Goal: Book appointment/travel/reservation

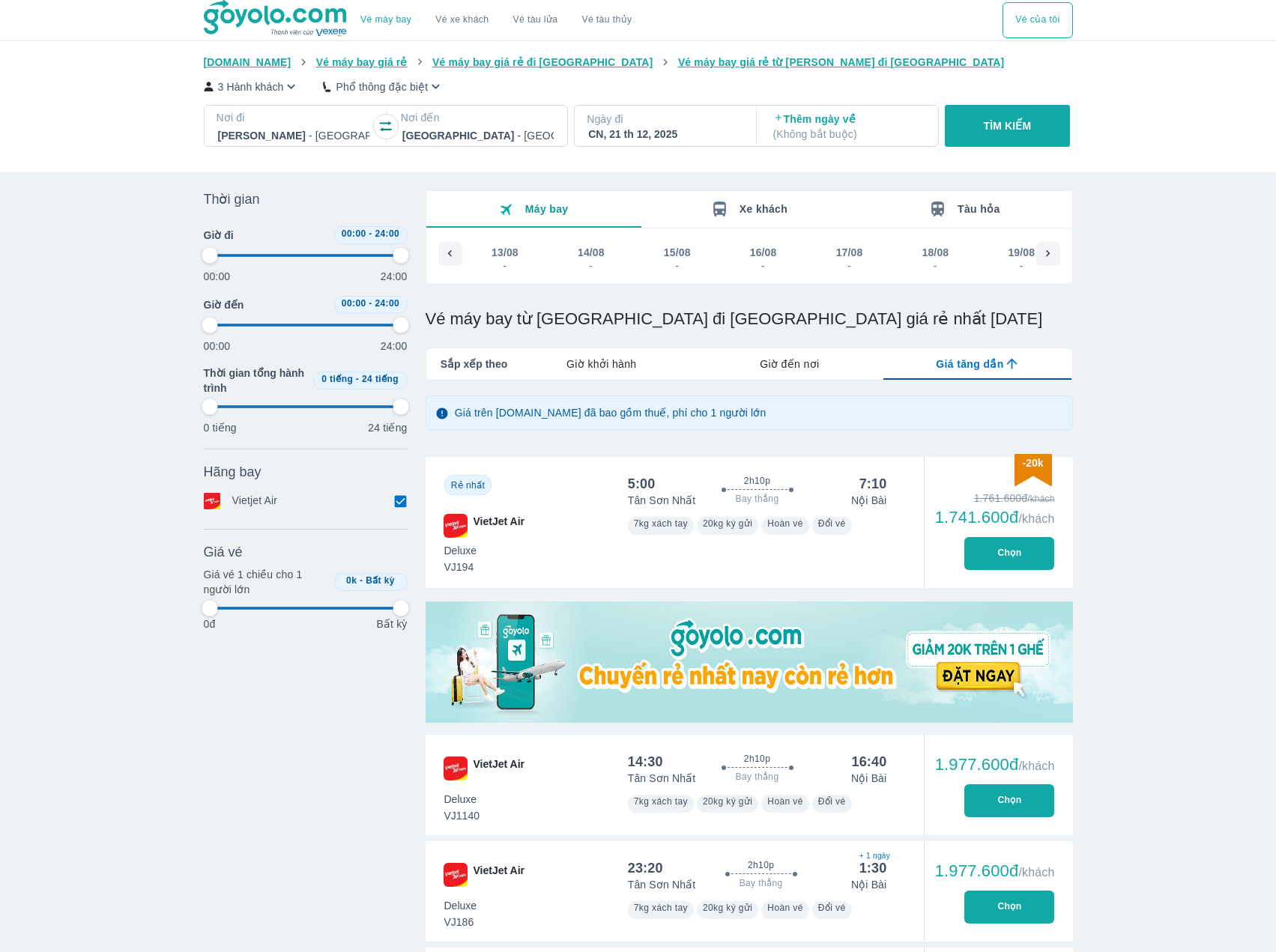
scroll to position [0, 11188]
type input "97.9166666666667"
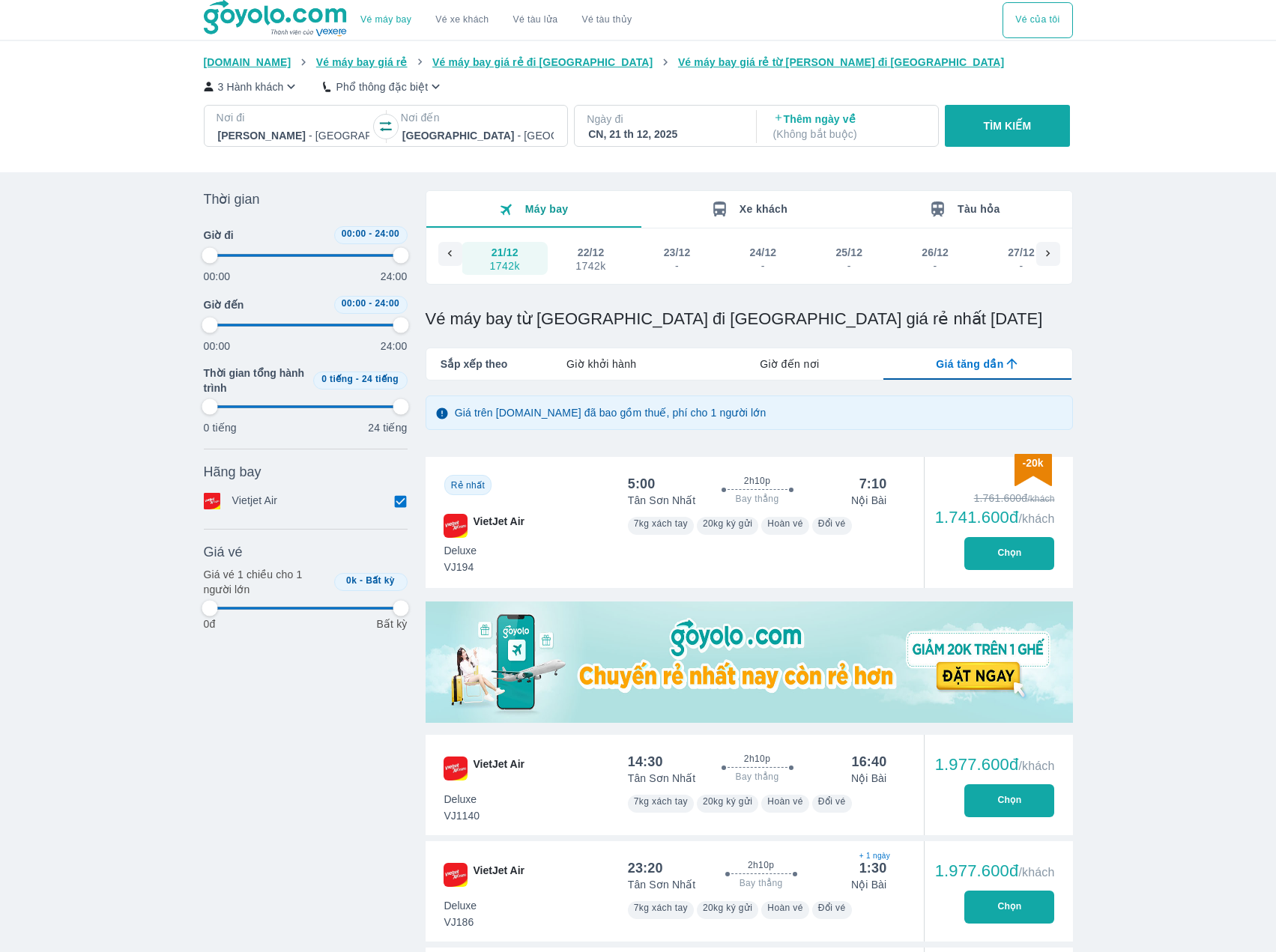
type input "97.9166666666667"
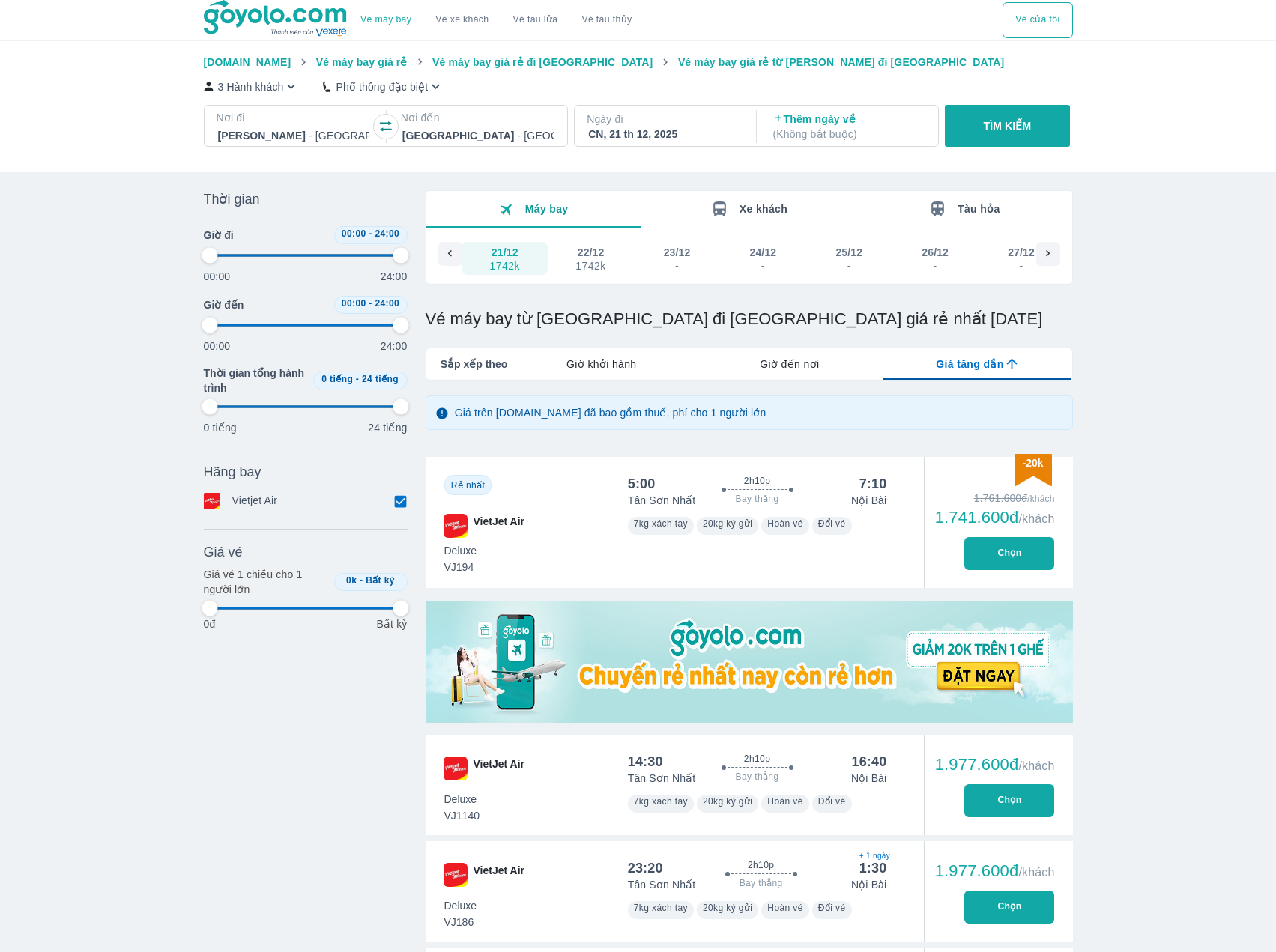
type input "97.9166666666667"
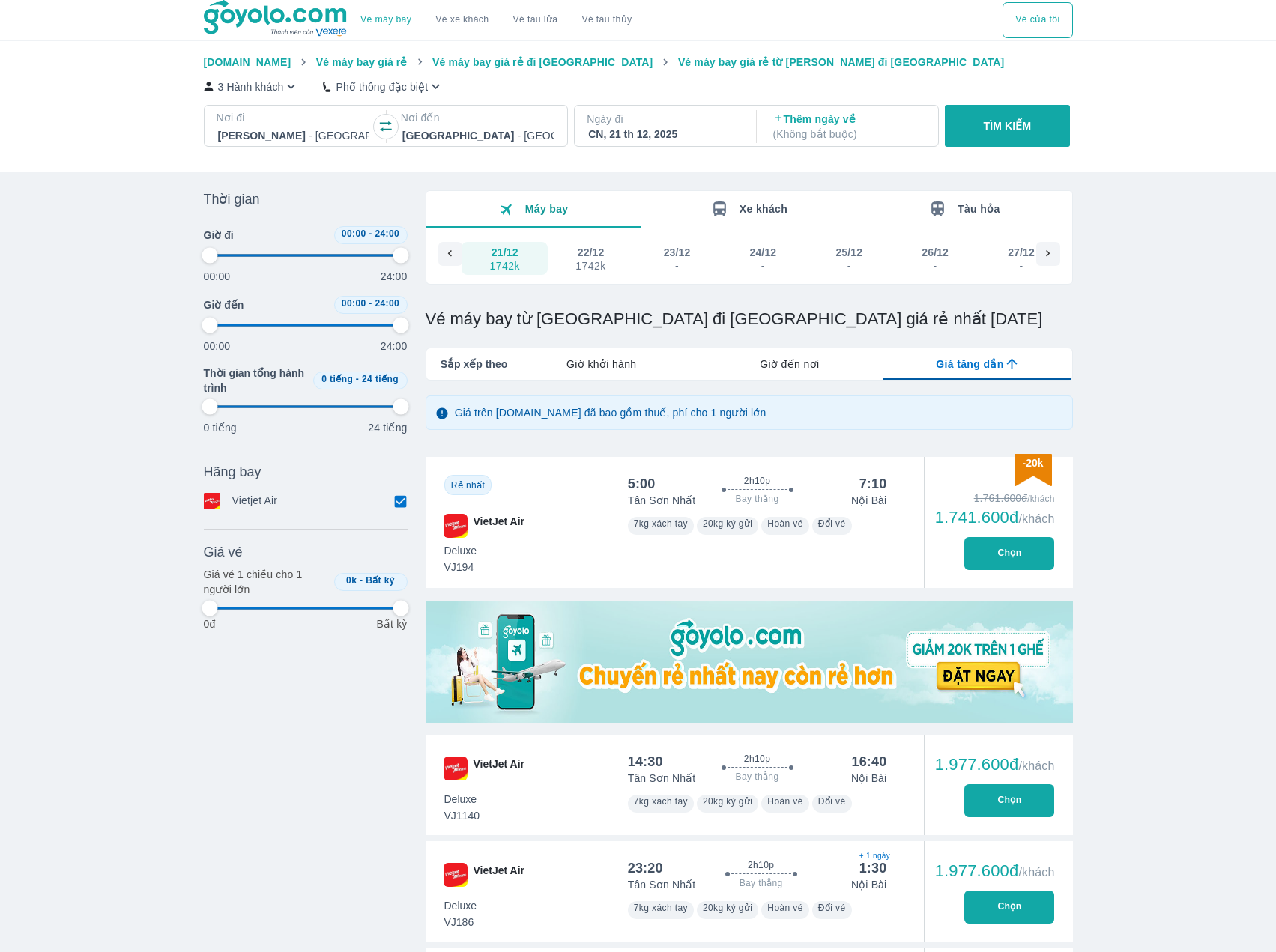
type input "97.9166666666667"
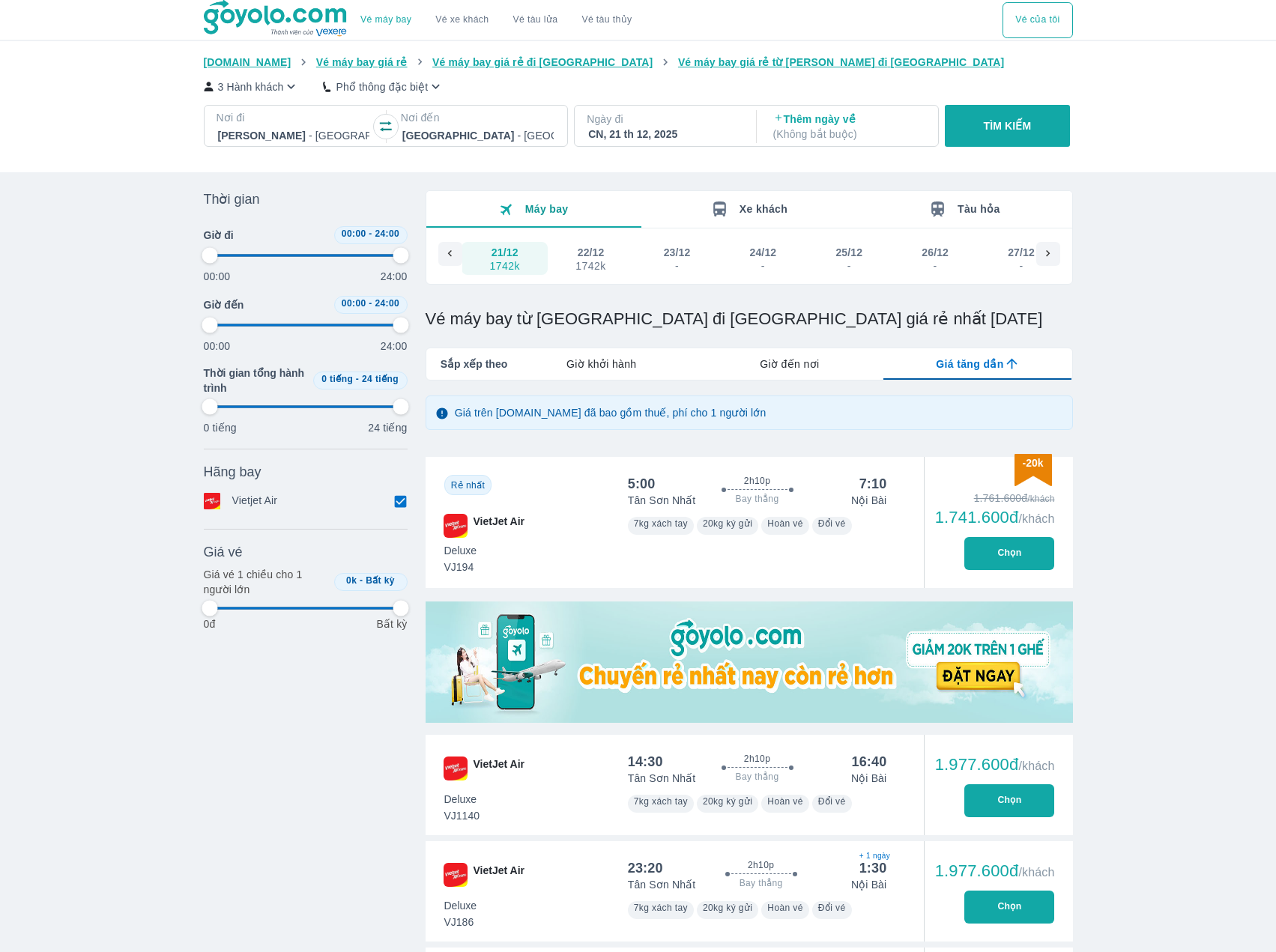
type input "97.9166666666667"
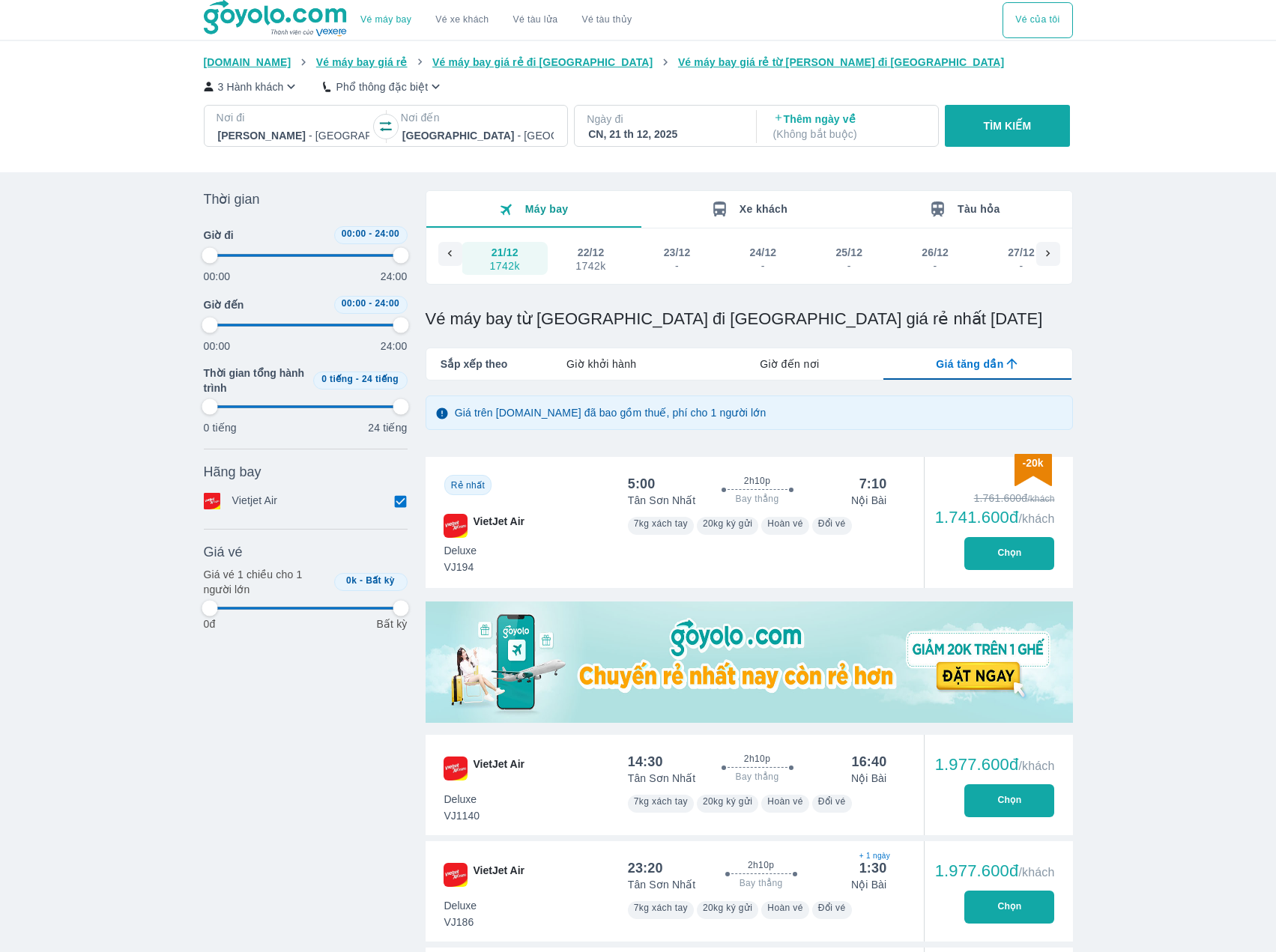
type input "97.9166666666667"
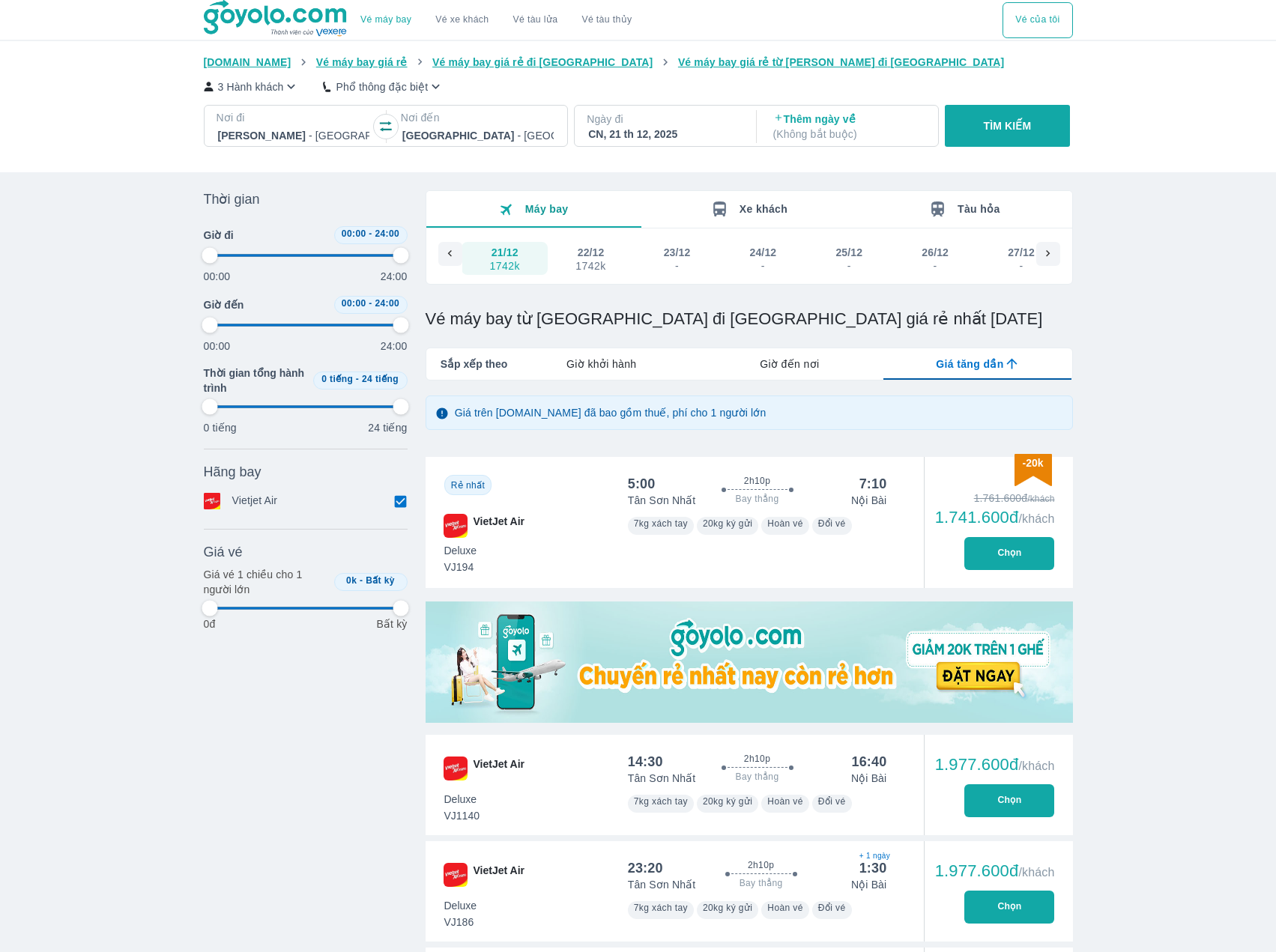
type input "97.9166666666667"
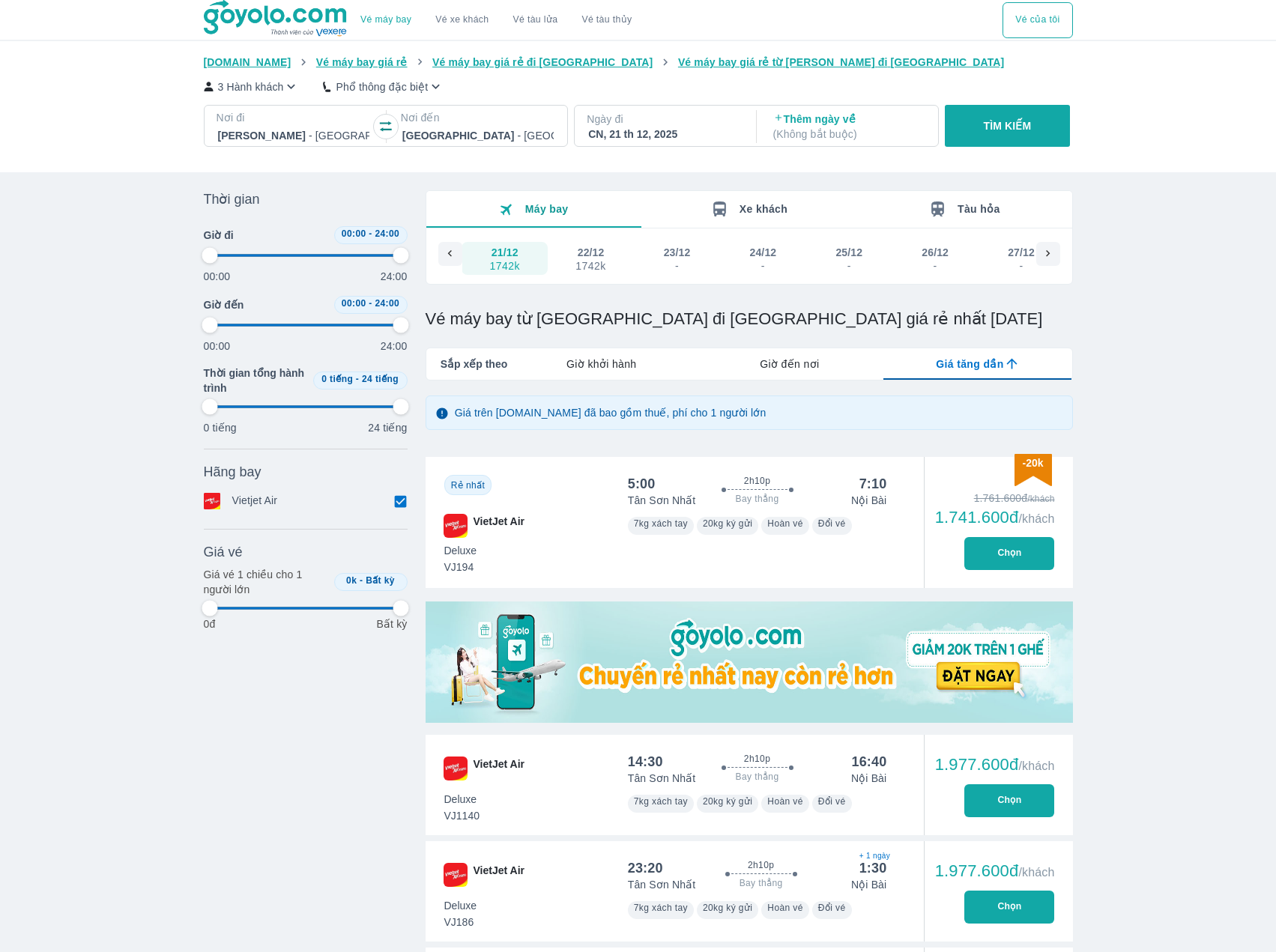
type input "97.9166666666667"
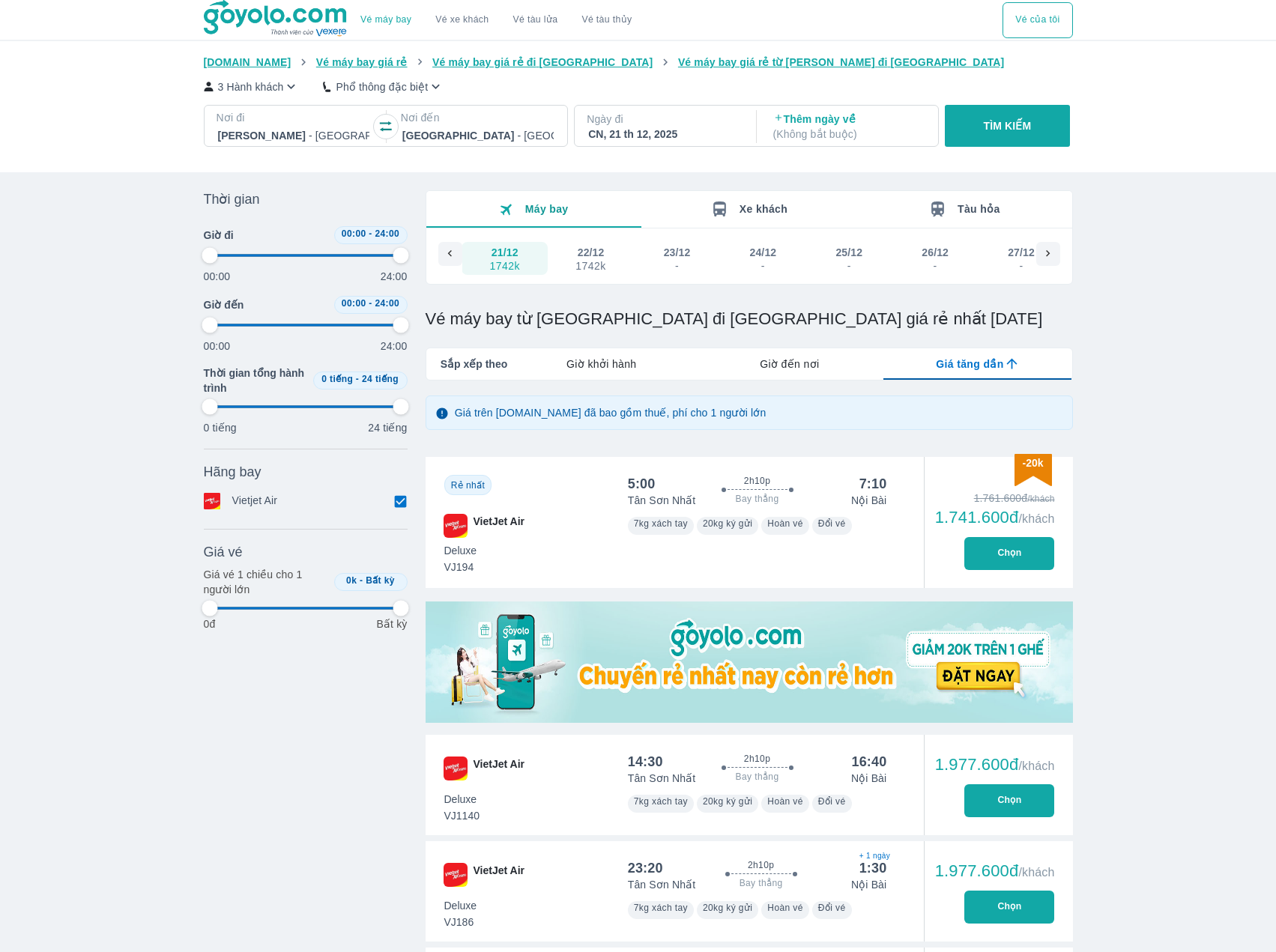
type input "97.9166666666667"
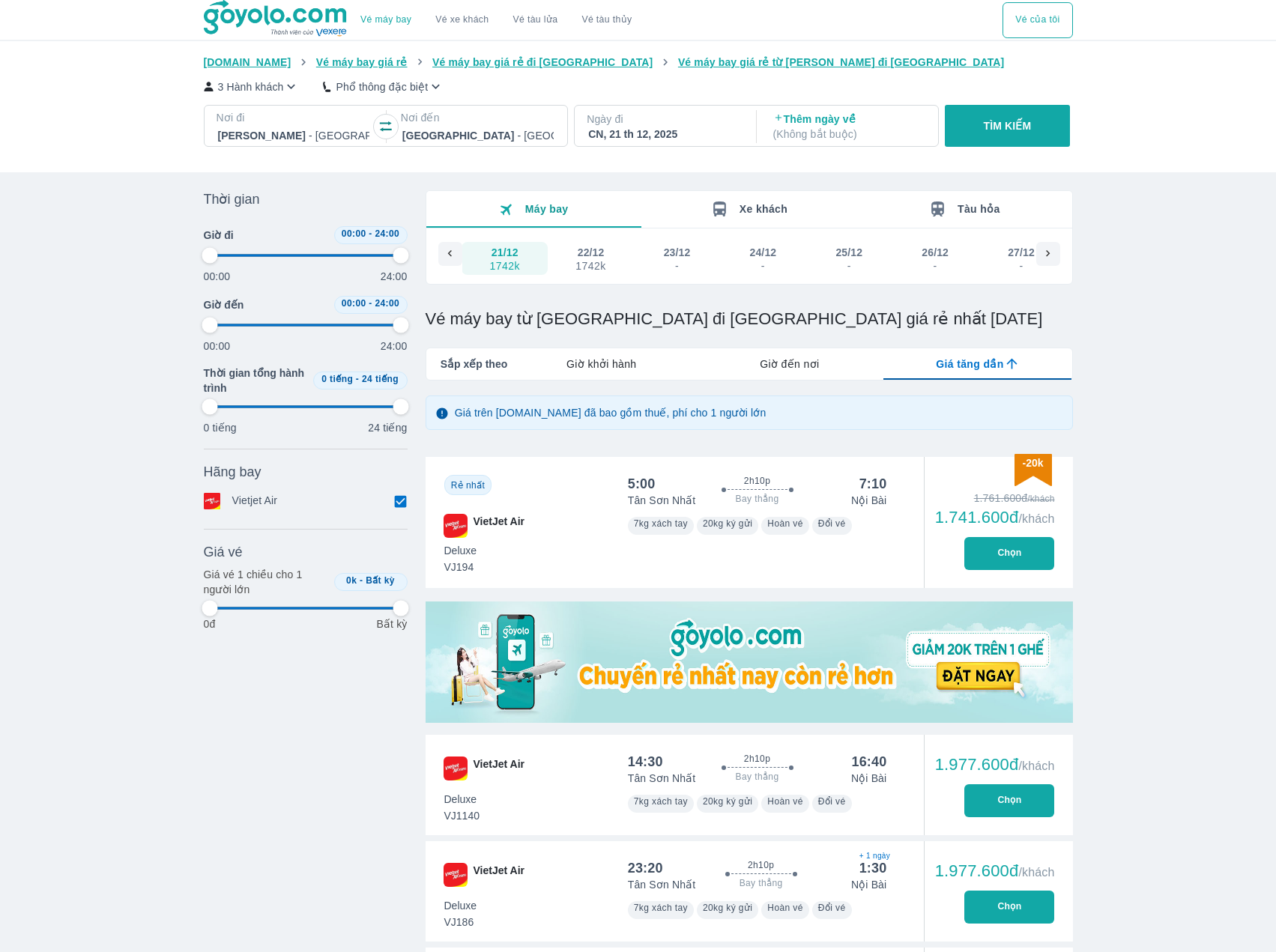
type input "97.9166666666667"
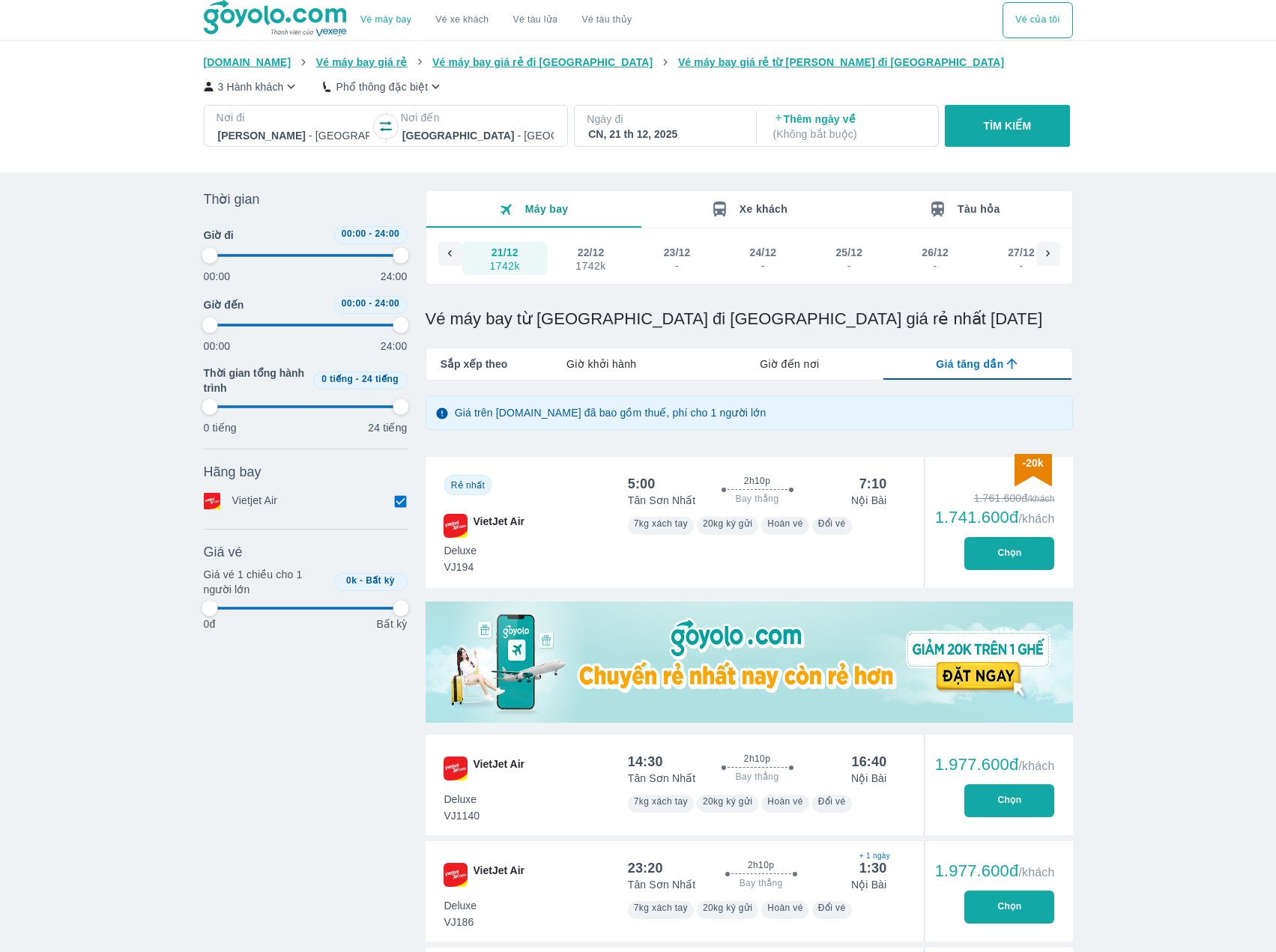
type input "97.9166666666667"
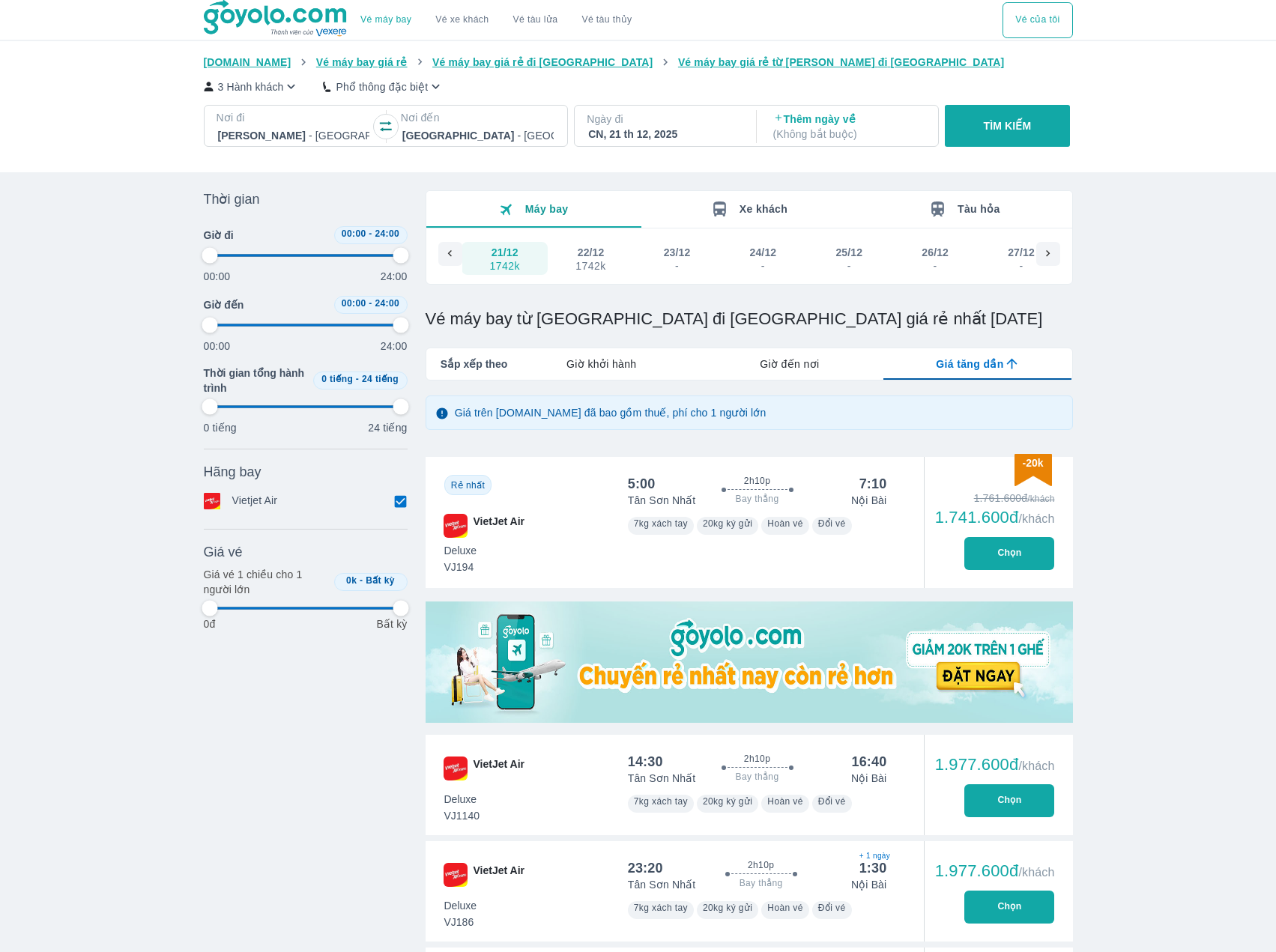
type input "97.9166666666667"
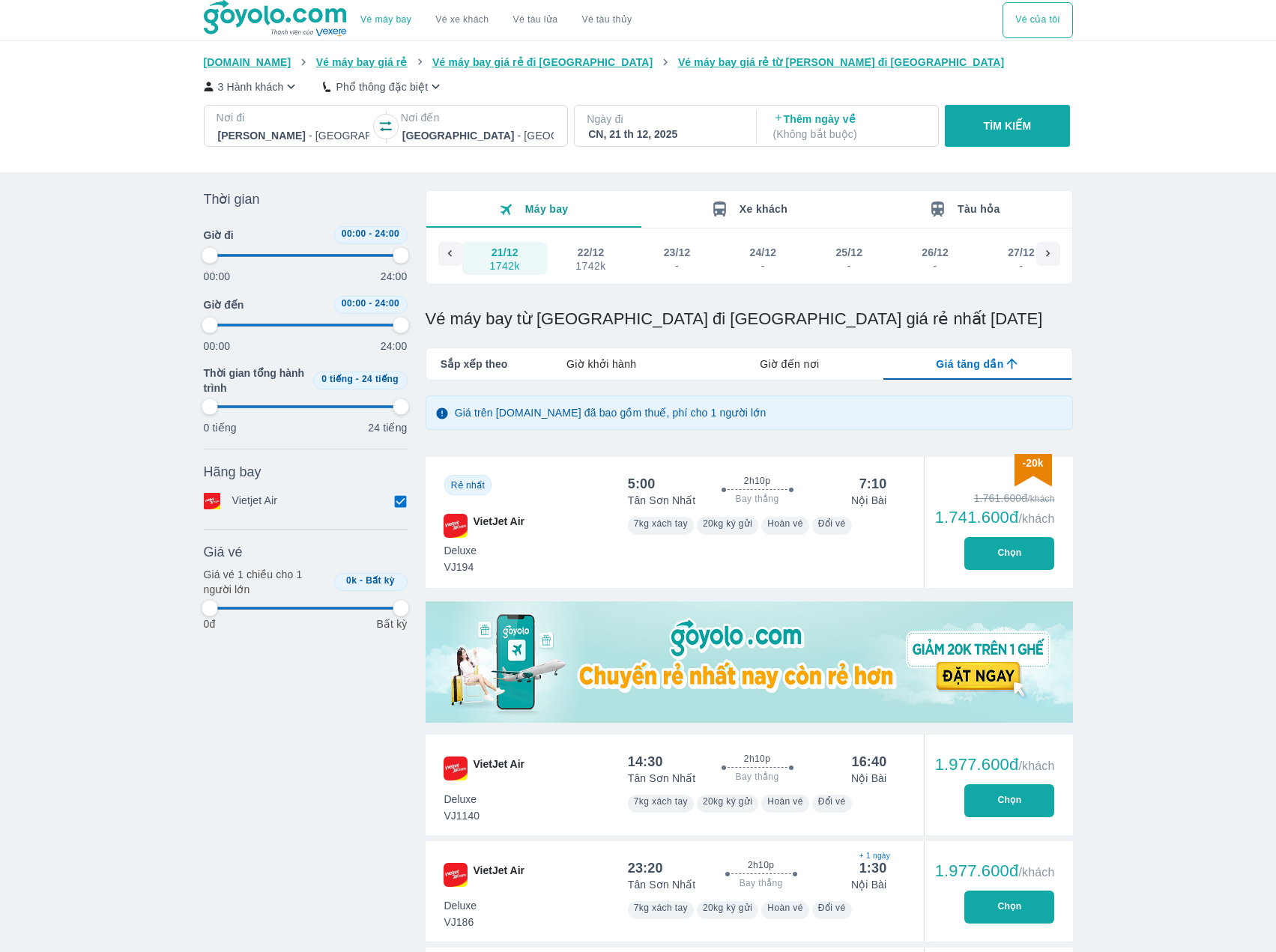
type input "97.9166666666667"
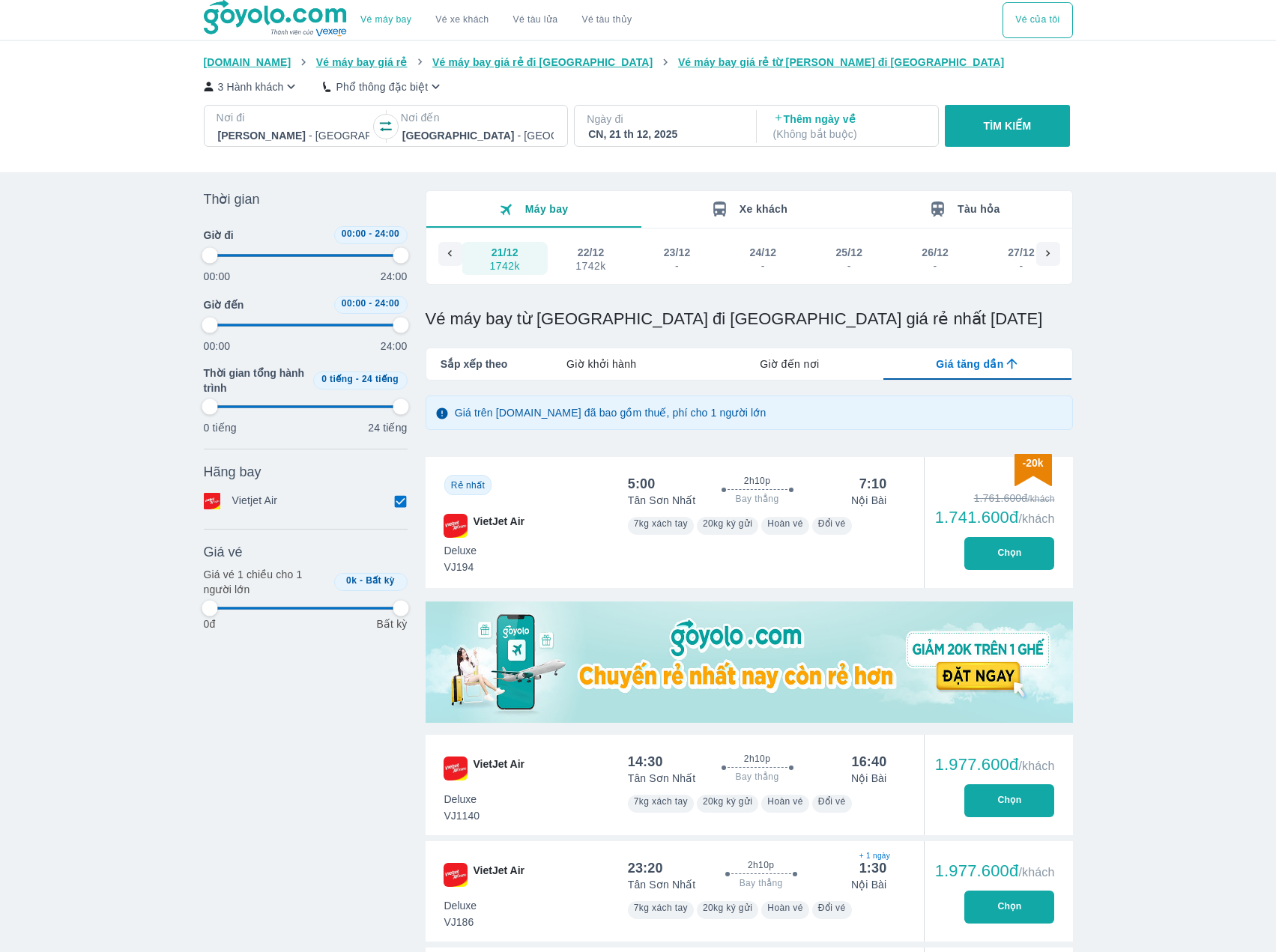
type input "97.9166666666667"
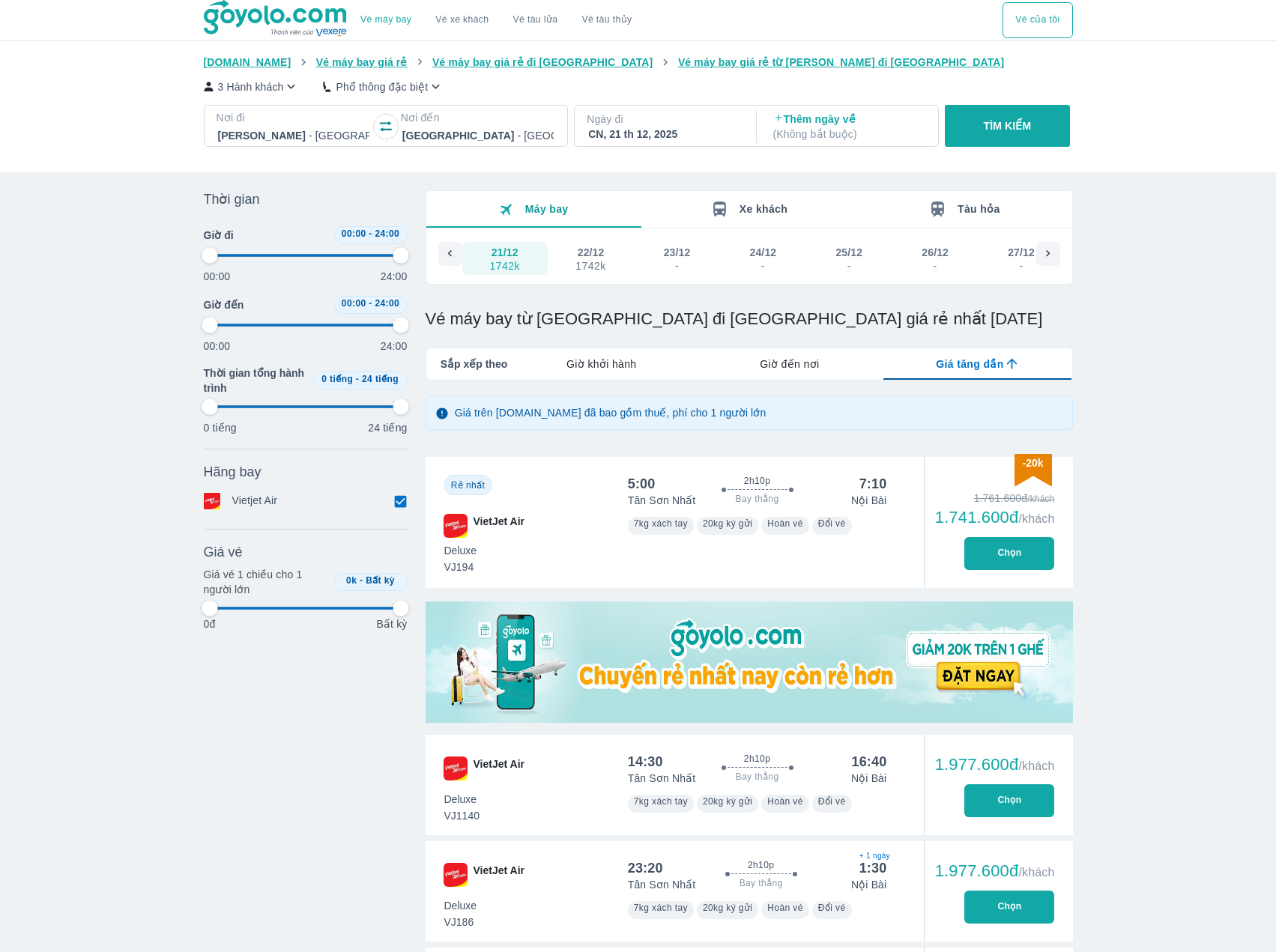
type input "97.9166666666667"
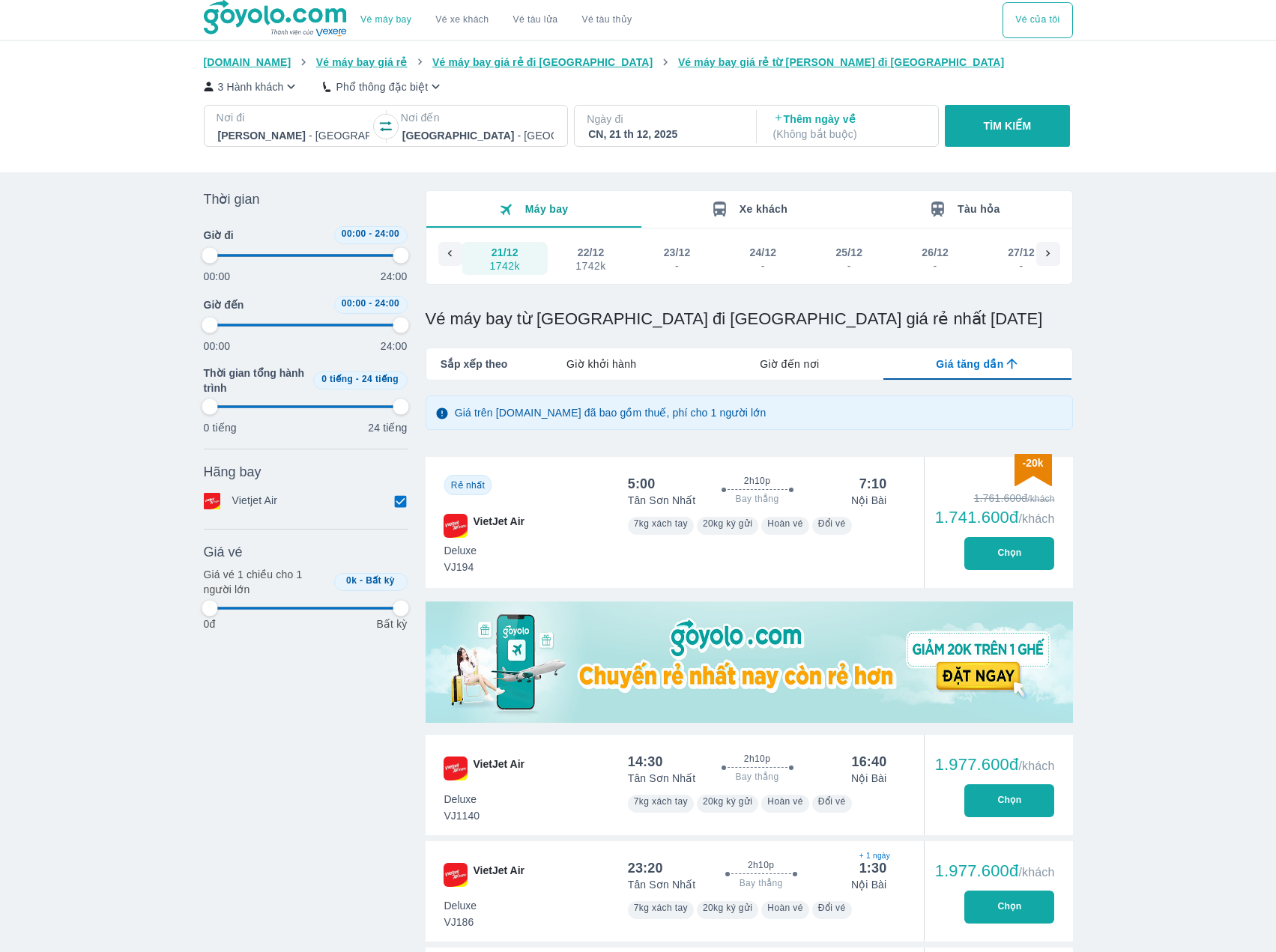
type input "97.9166666666667"
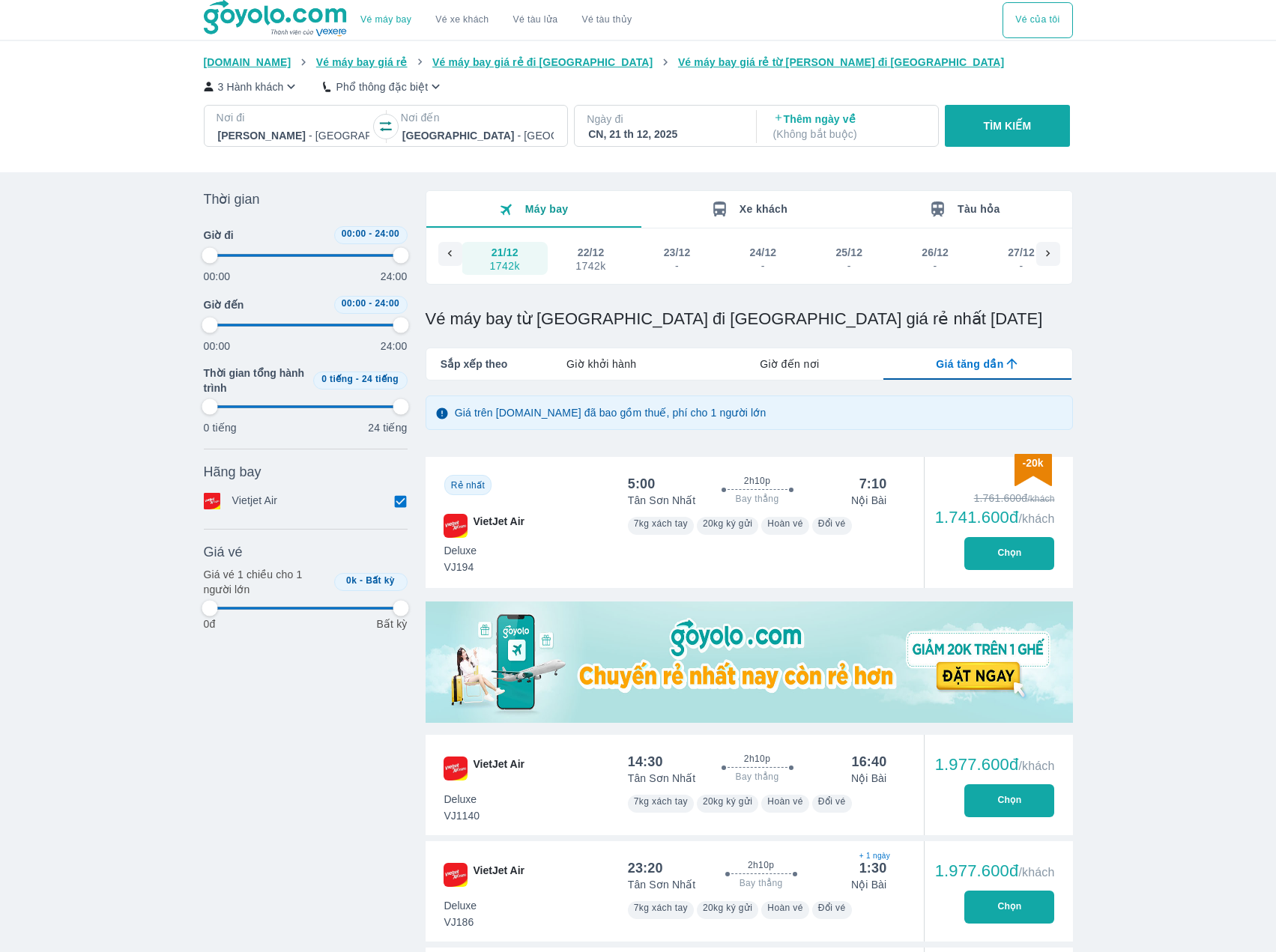
type input "97.9166666666667"
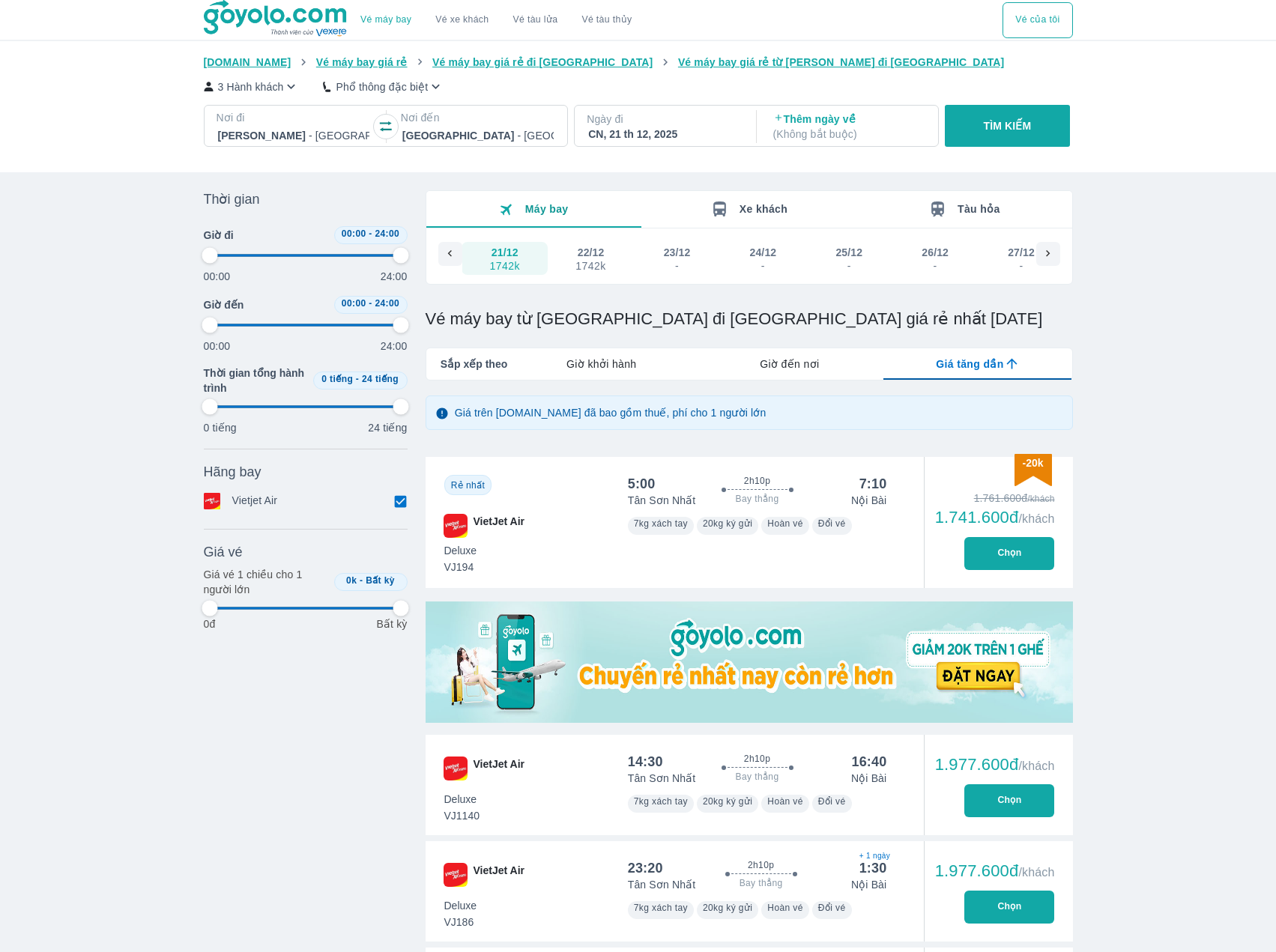
type input "97.9166666666667"
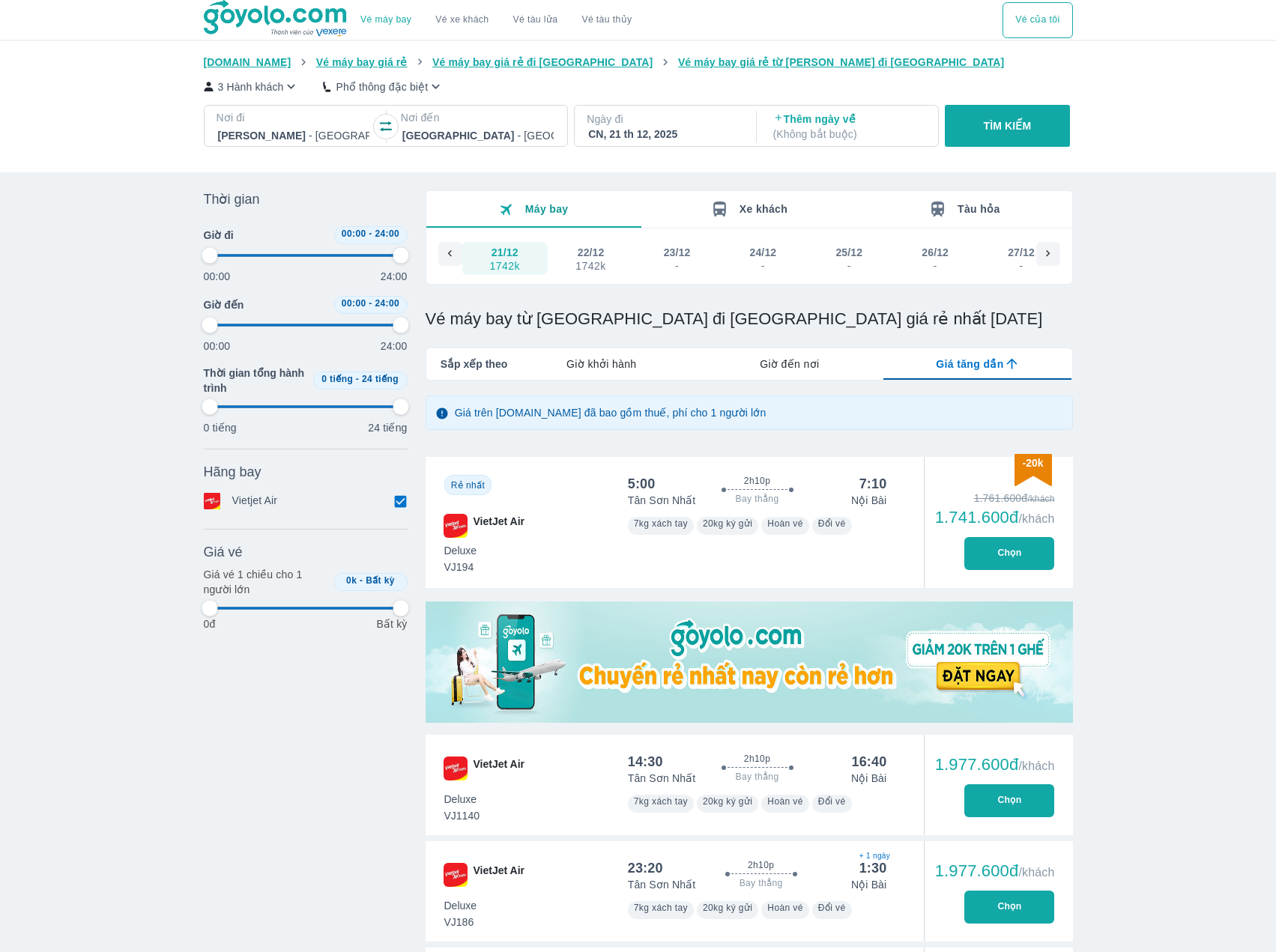
type input "97.9166666666667"
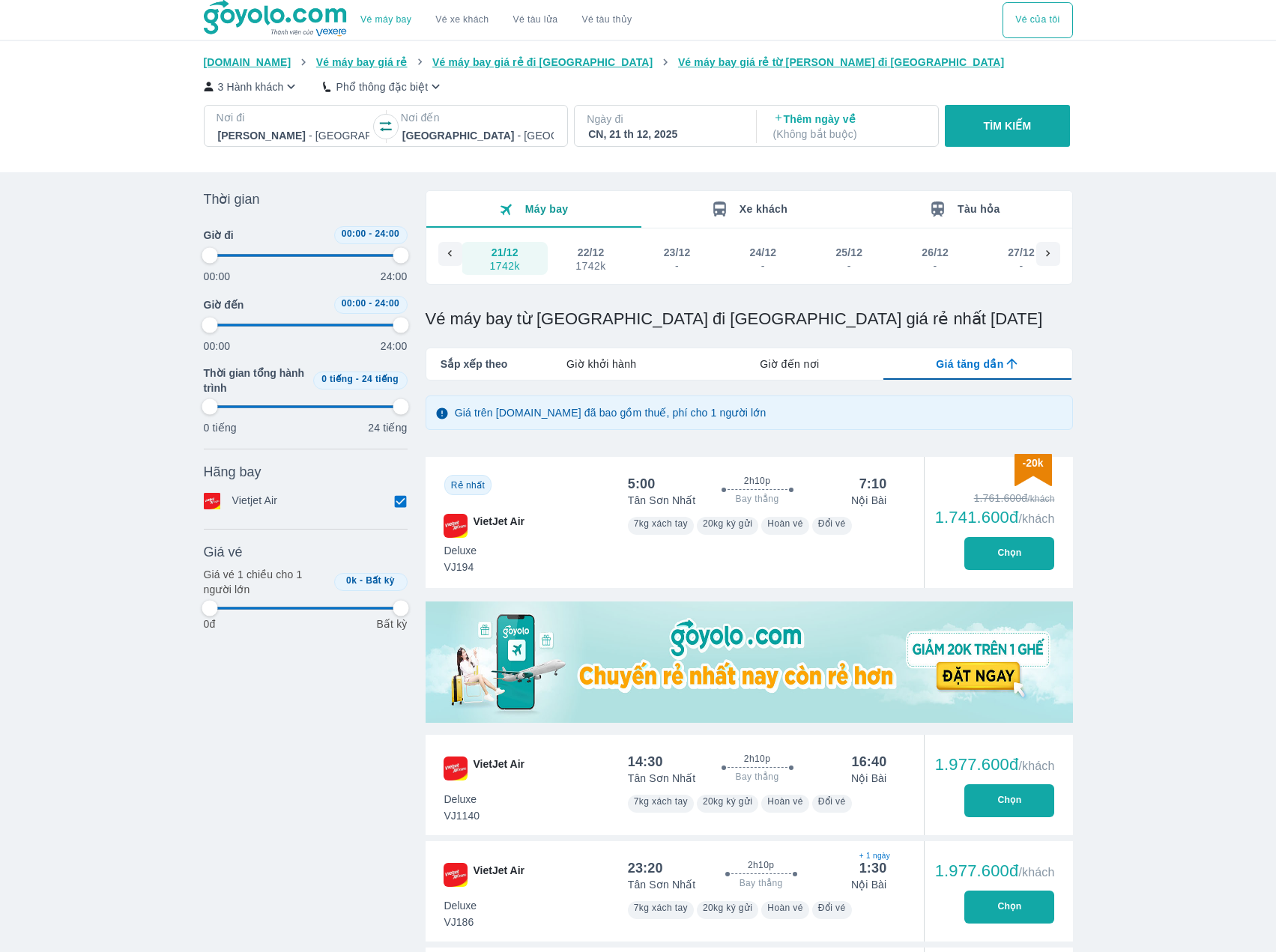
type input "97.9166666666667"
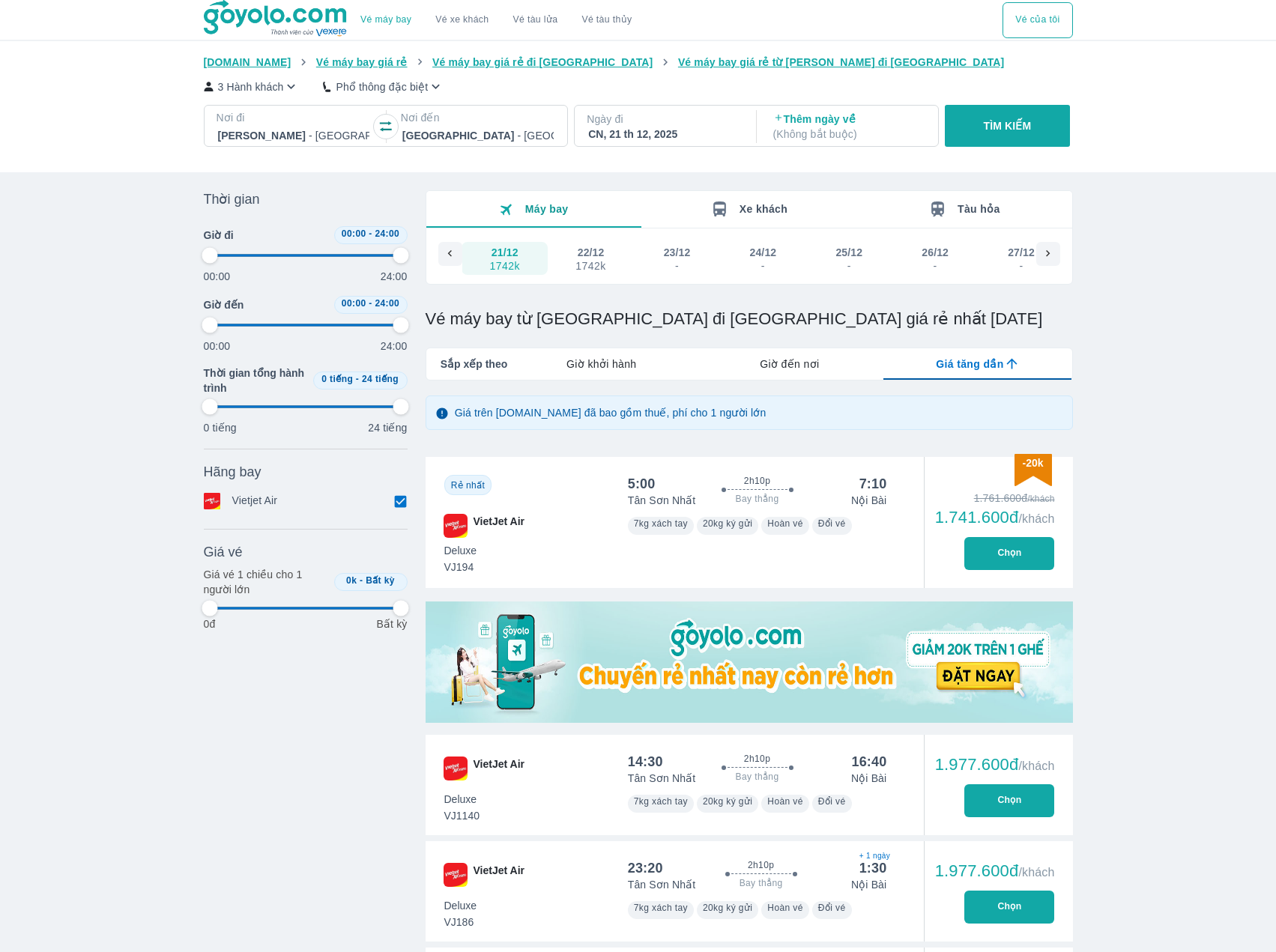
type input "97.9166666666667"
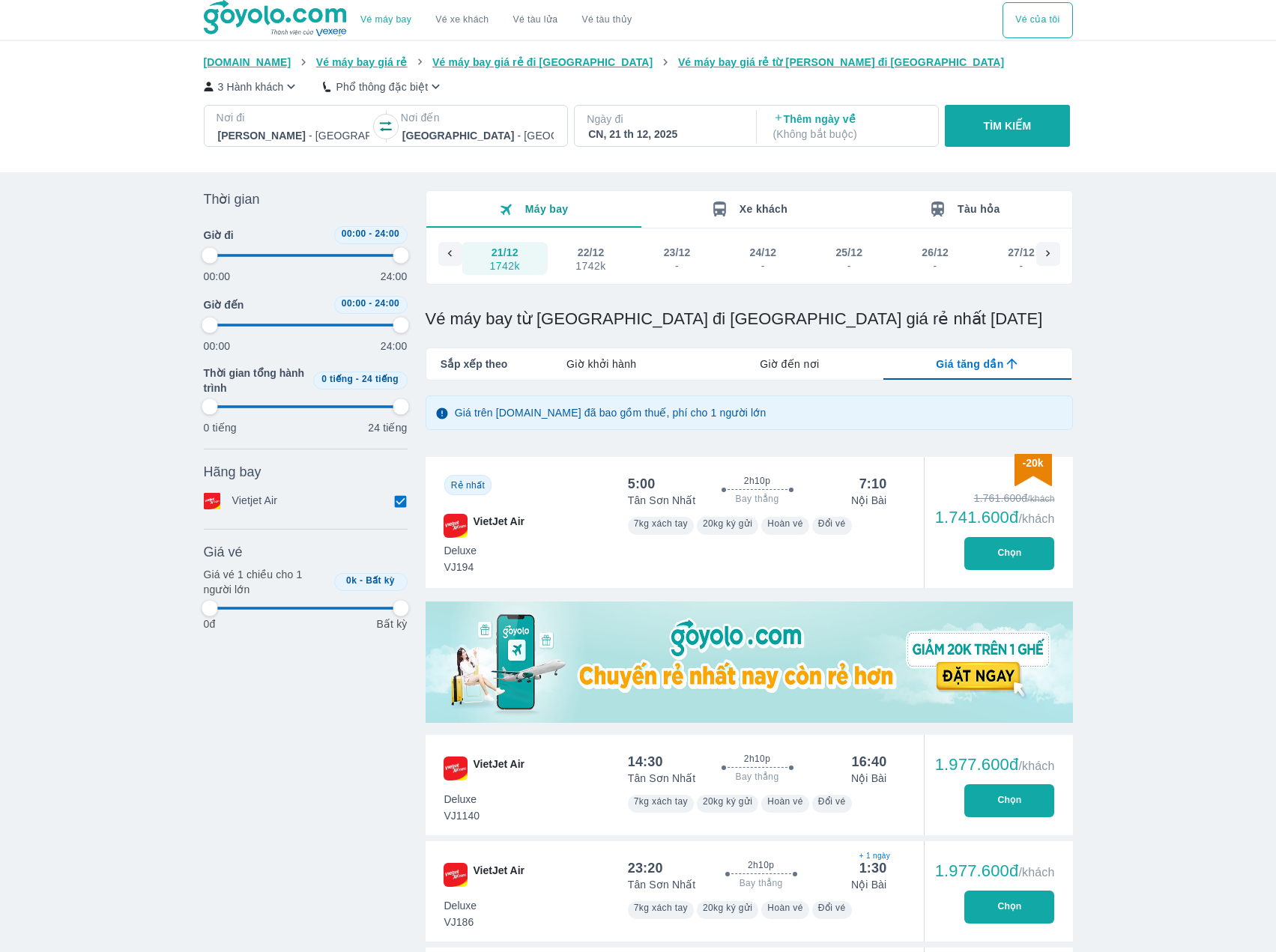
type input "97.9166666666667"
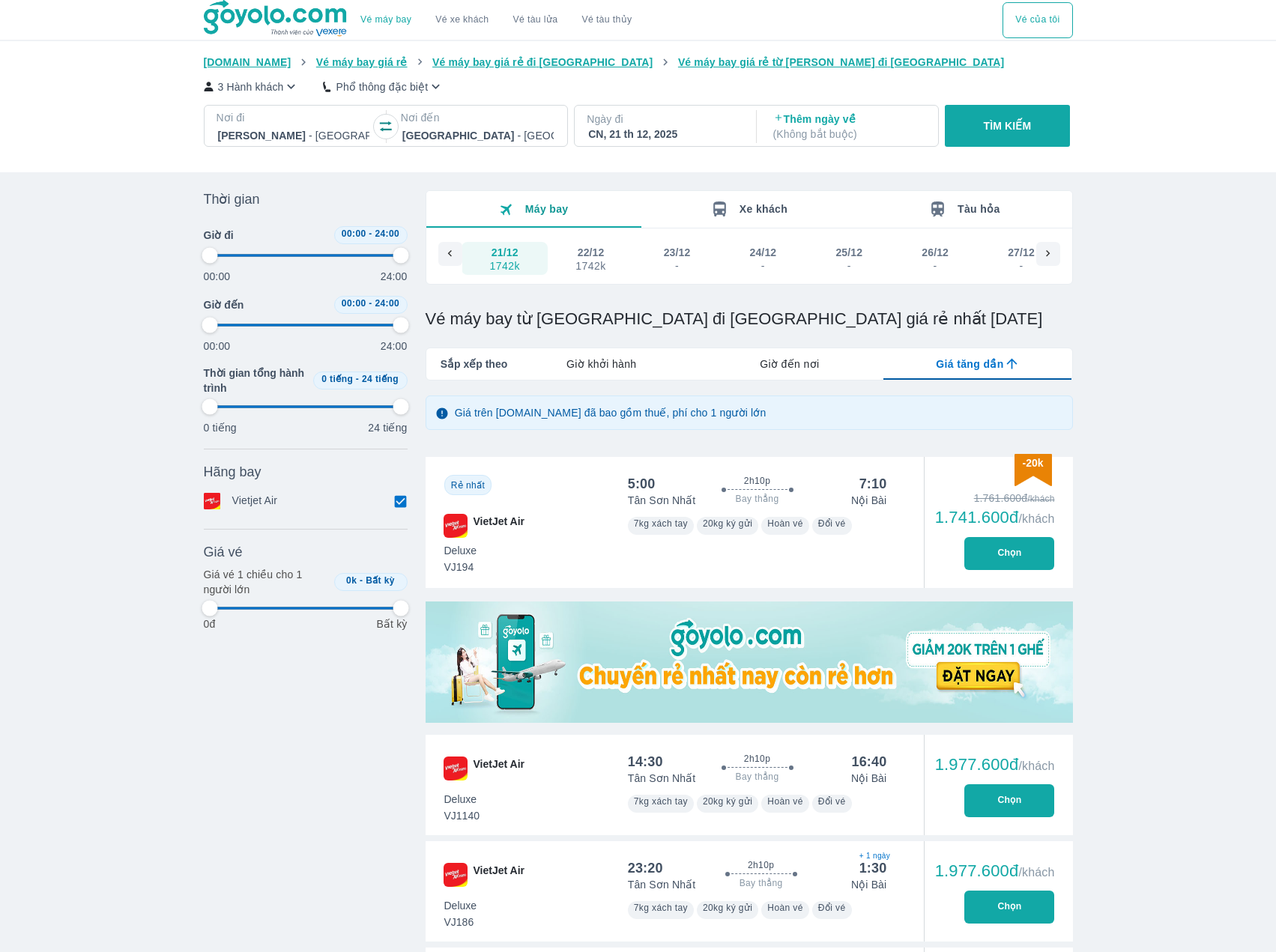
type input "97.9166666666667"
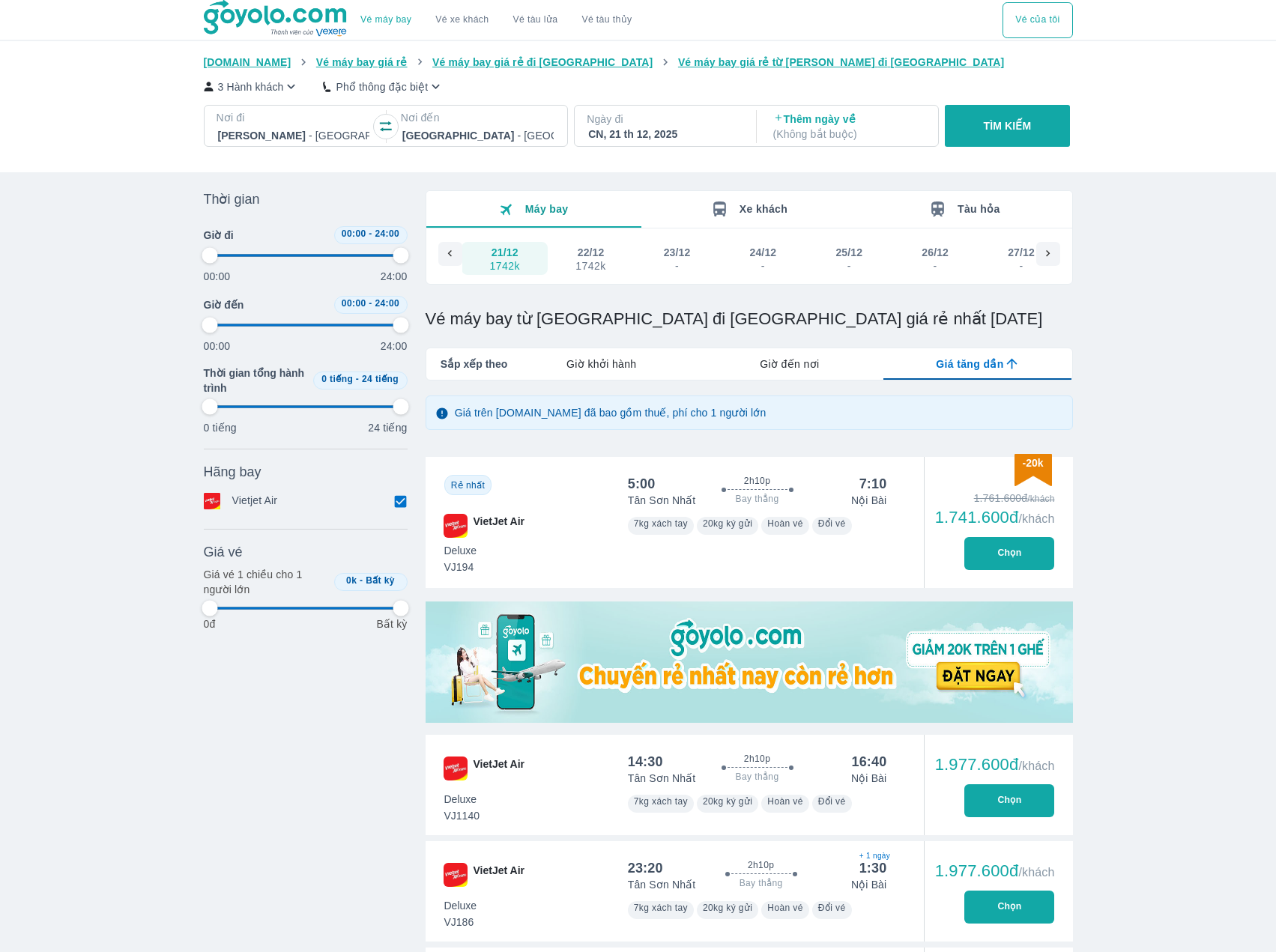
type input "97.9166666666667"
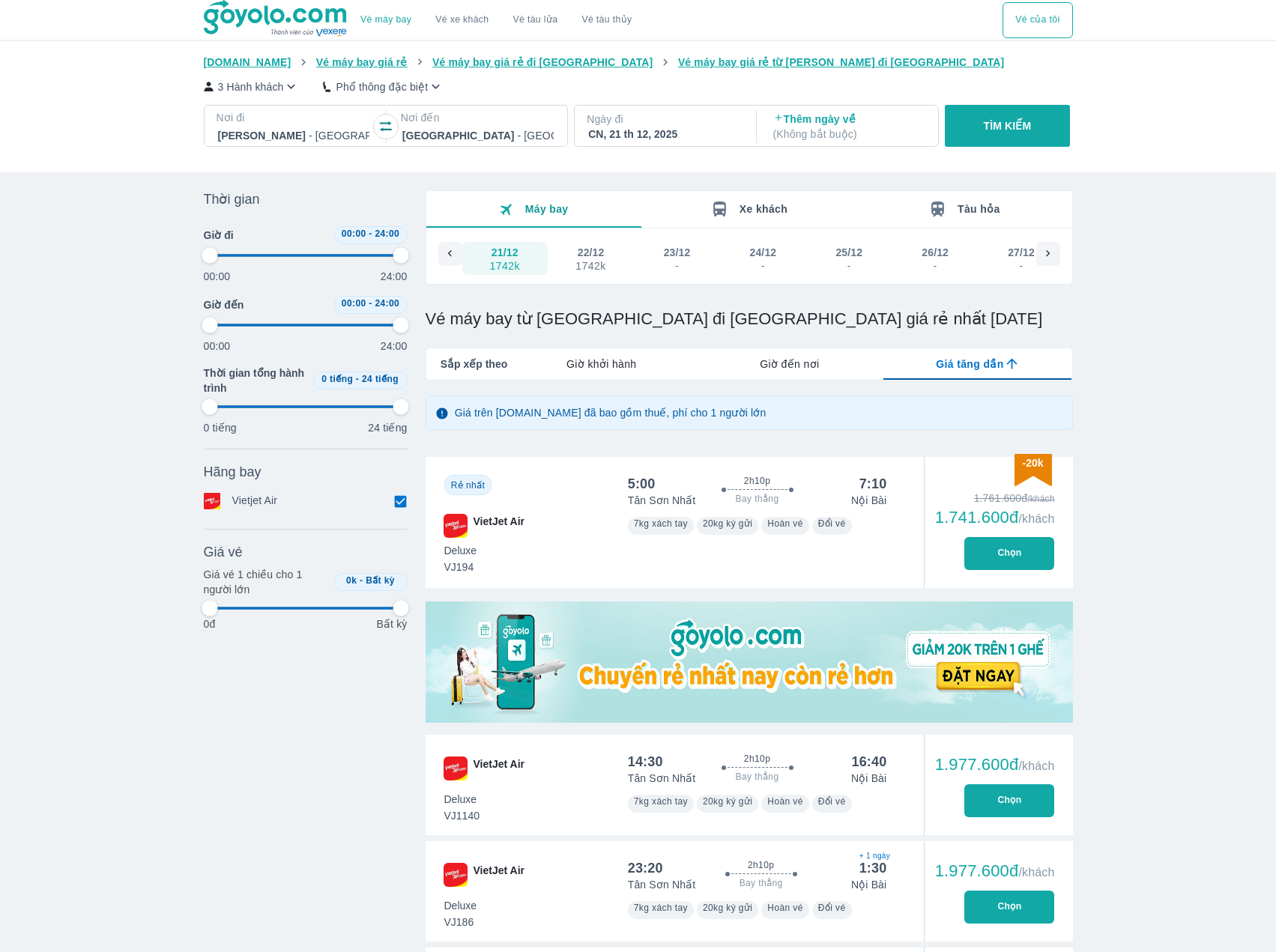
type input "97.9166666666667"
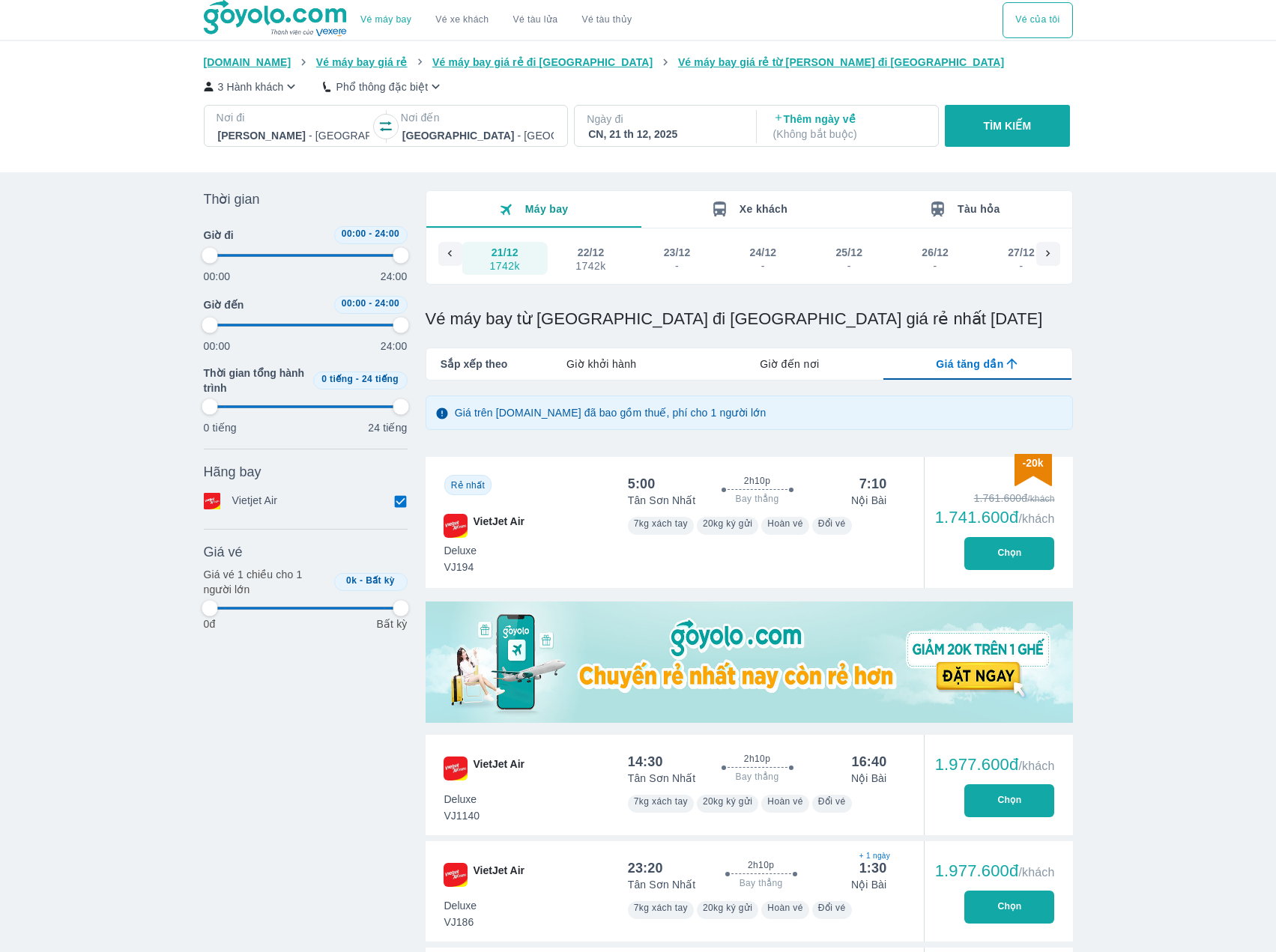
type input "97.9166666666667"
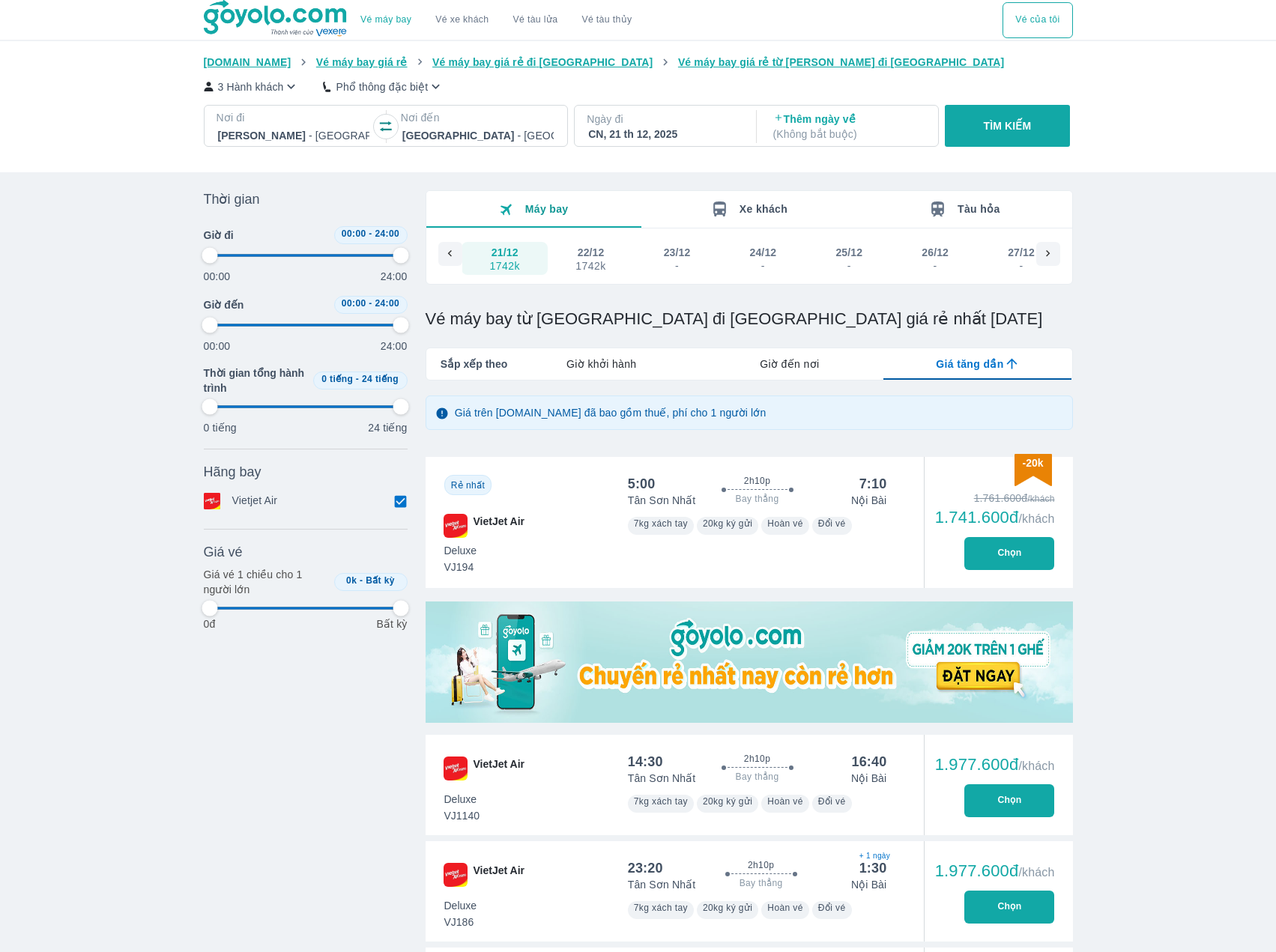
type input "97.9166666666667"
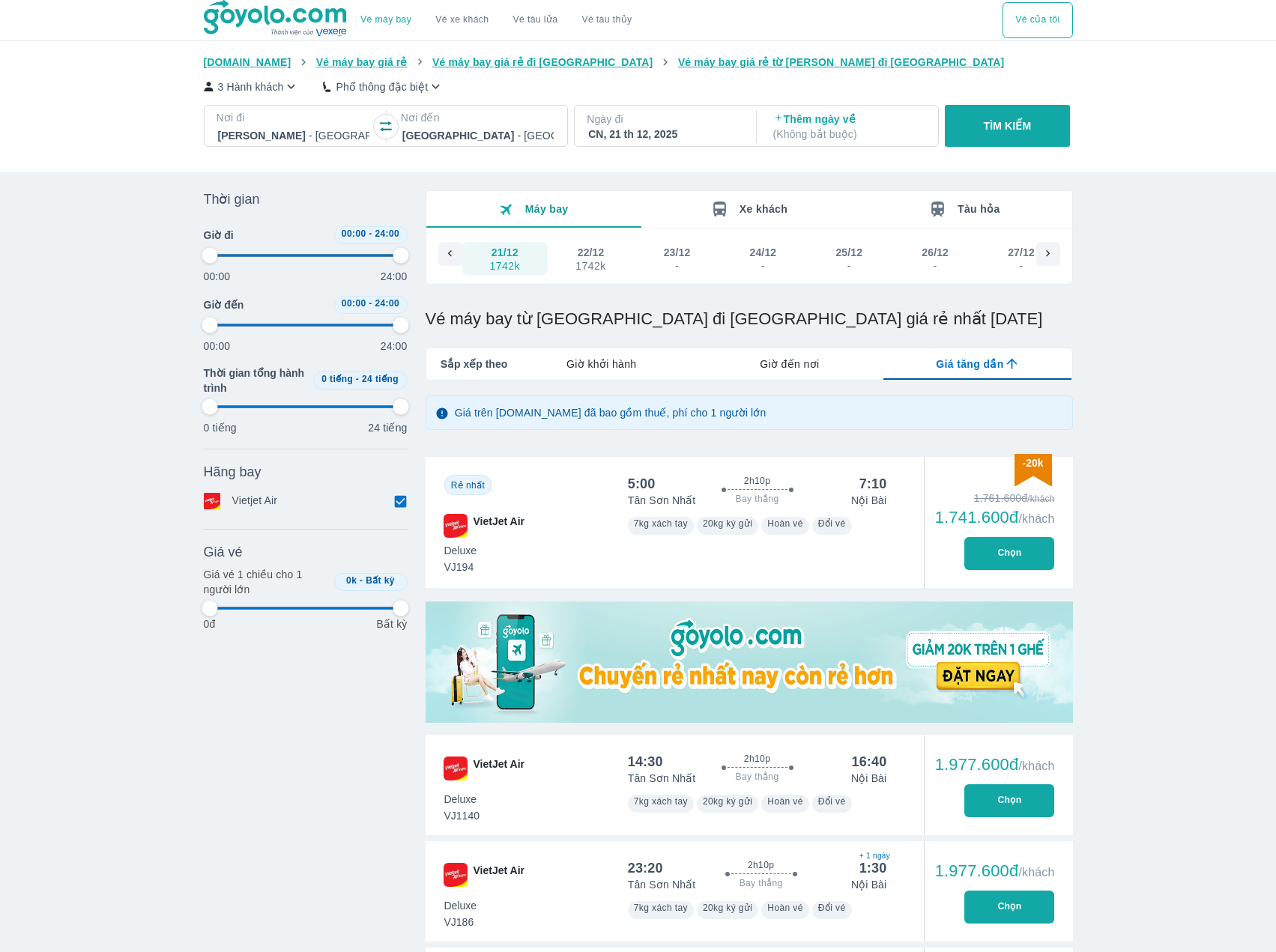
type input "97.9166666666667"
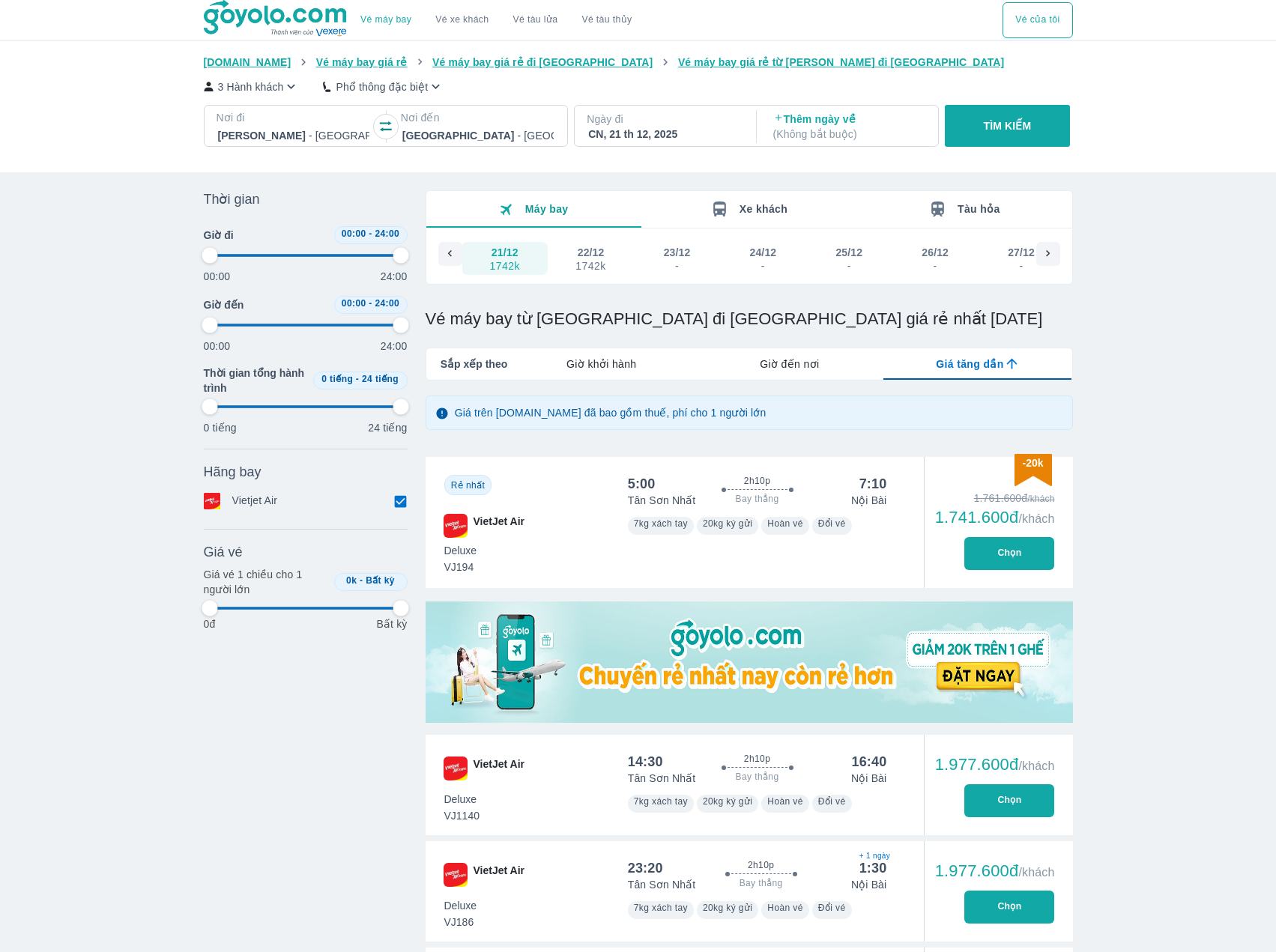
type input "97.9166666666667"
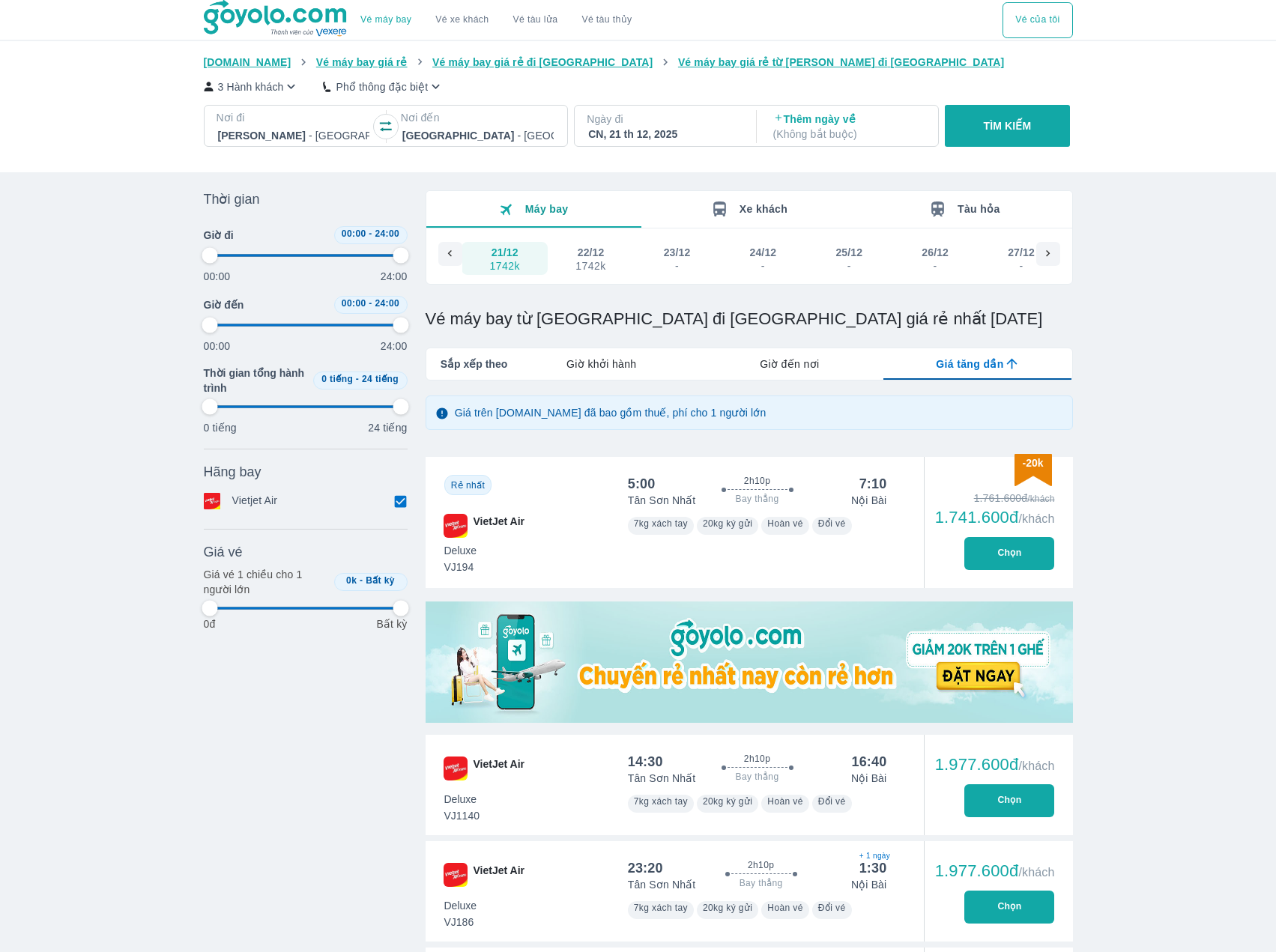
type input "97.9166666666667"
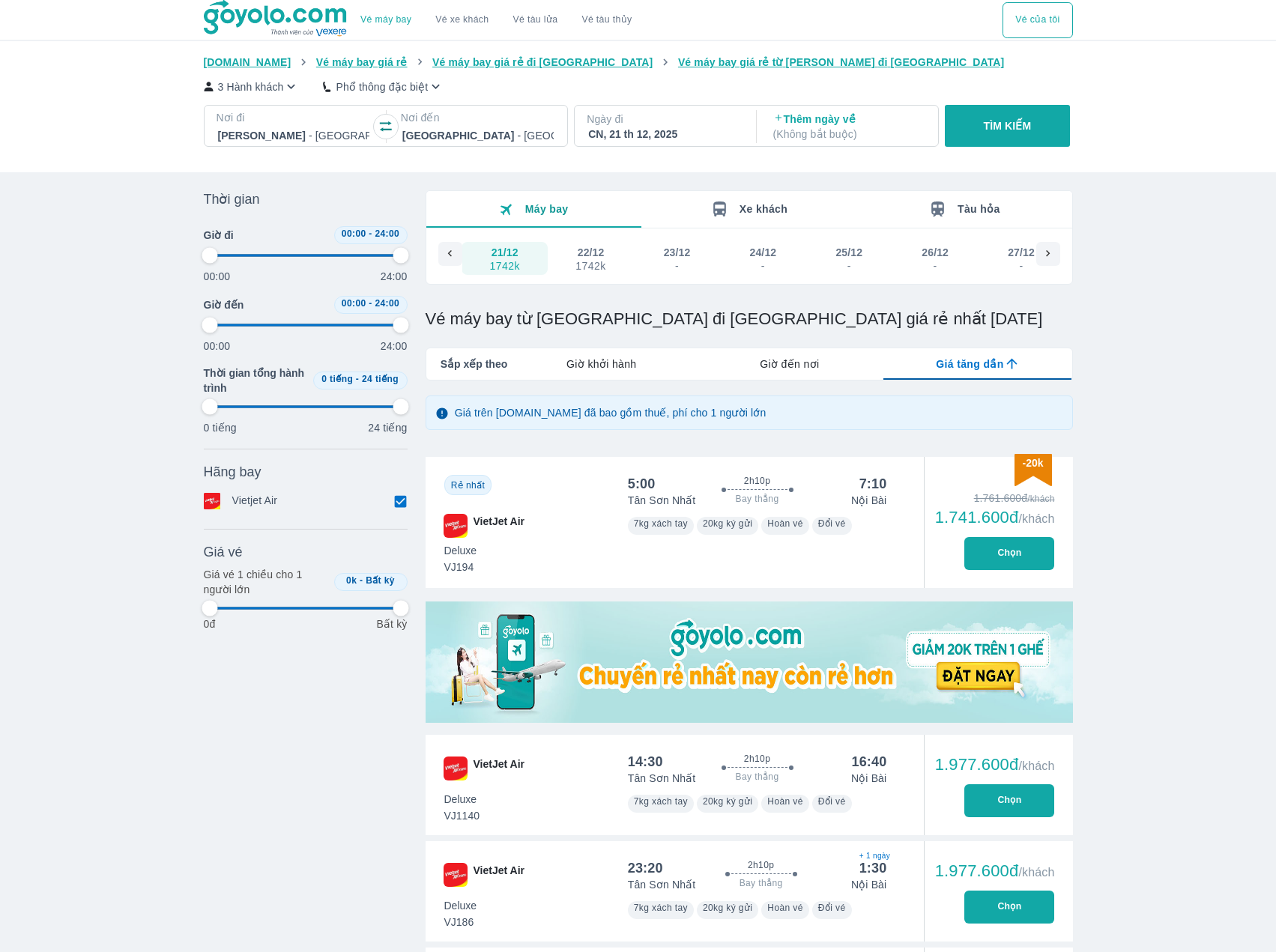
type input "97.9166666666667"
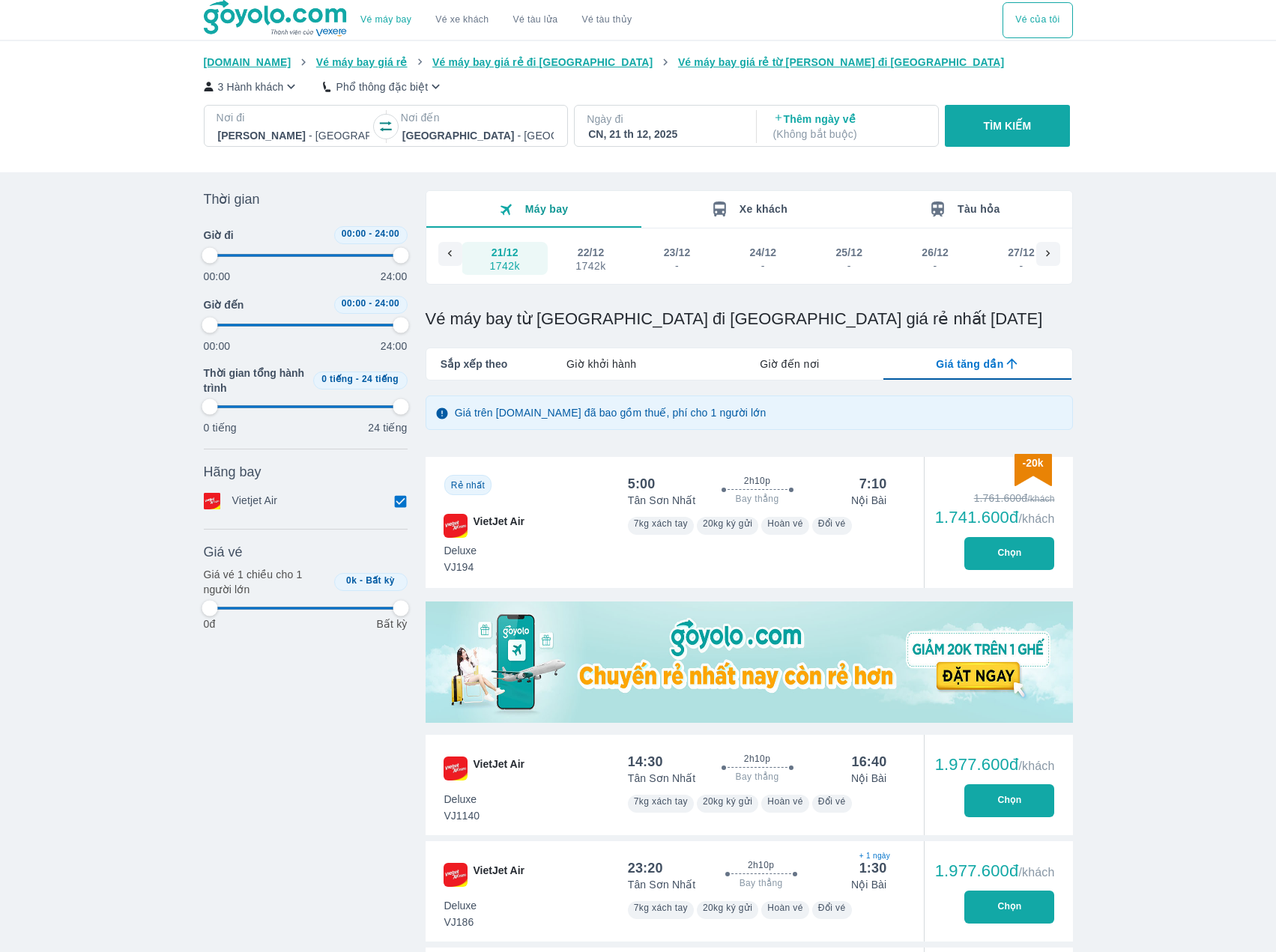
type input "97.9166666666667"
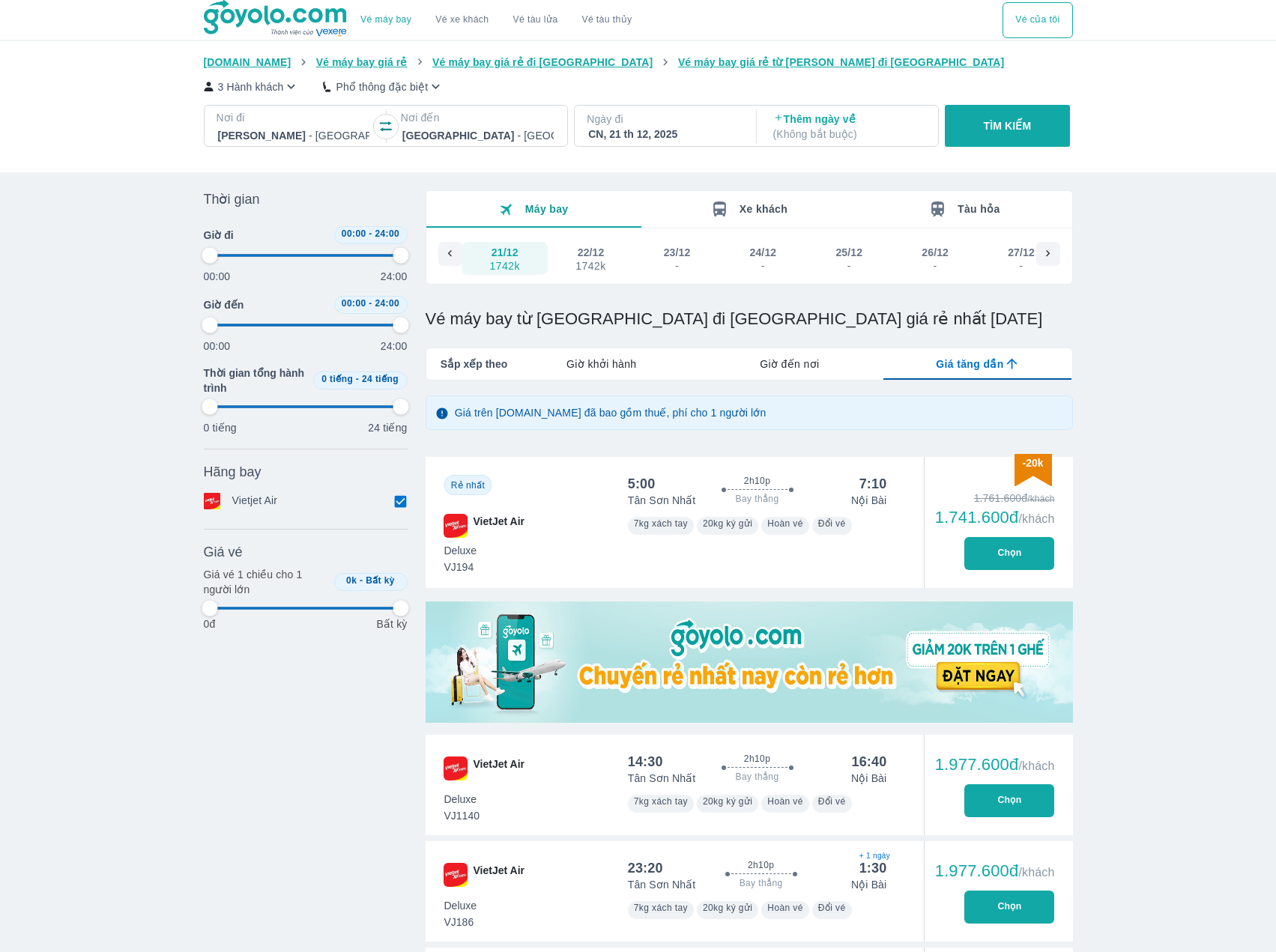
type input "97.9166666666667"
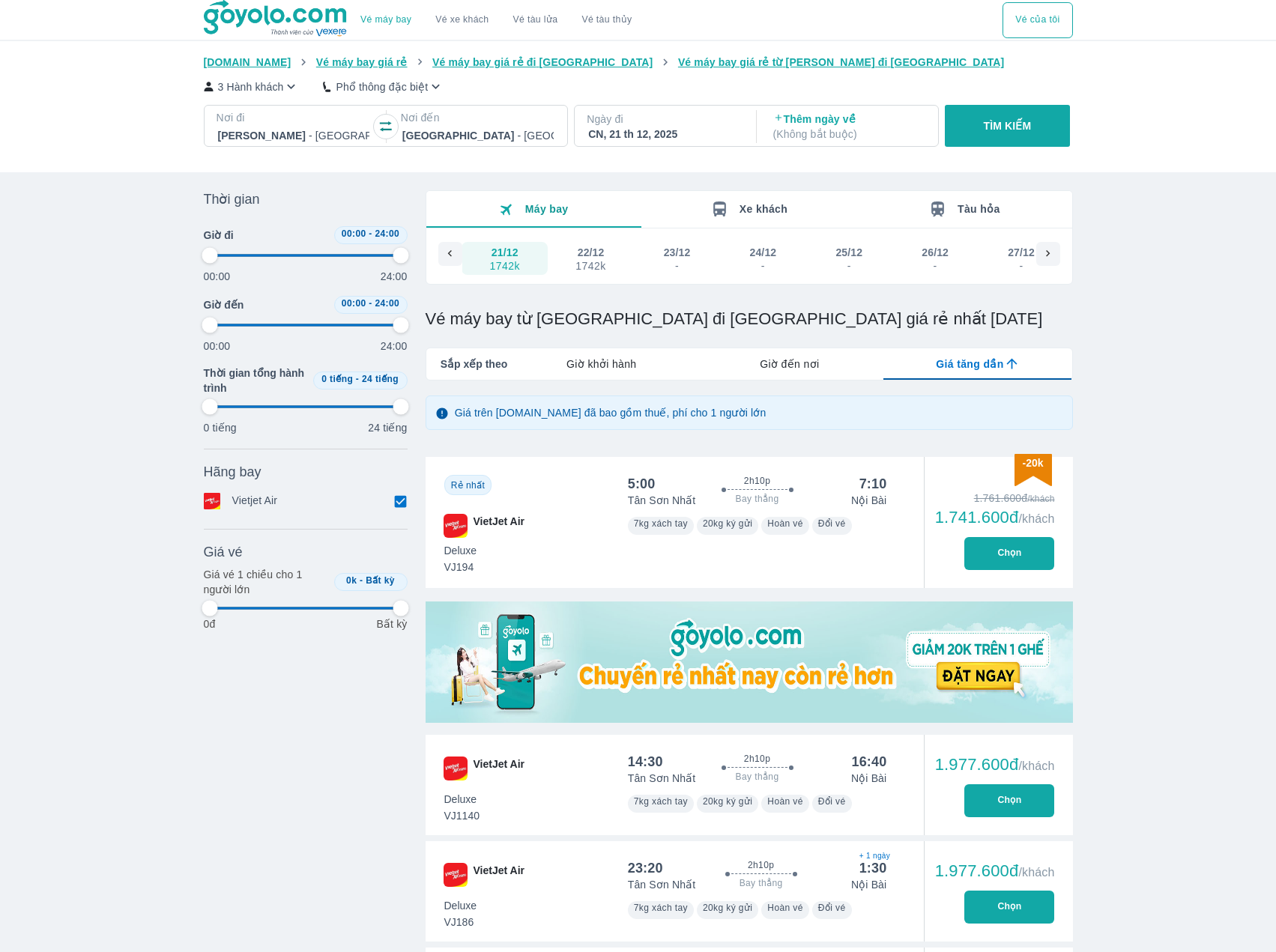
type input "97.9166666666667"
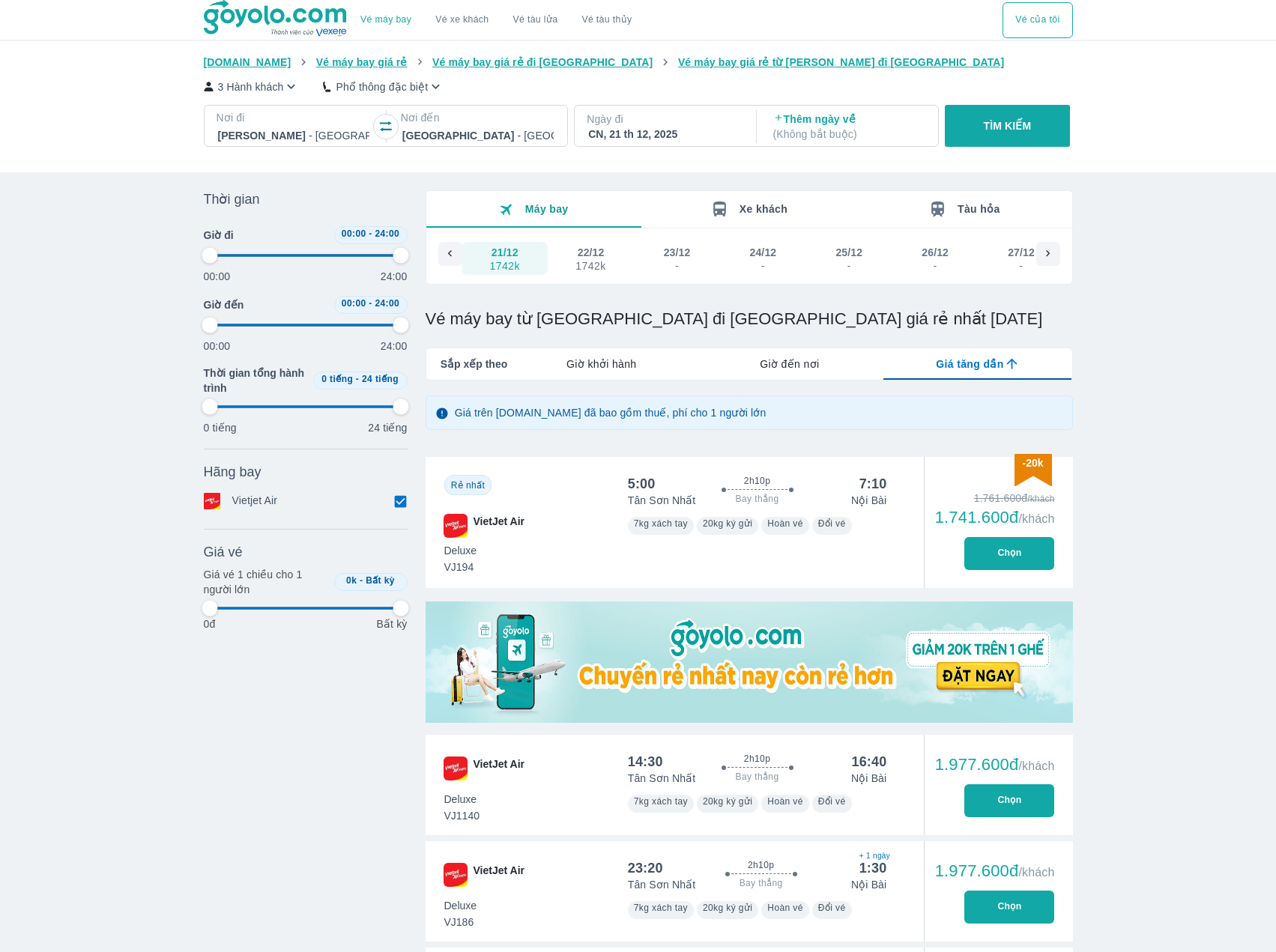
type input "97.9166666666667"
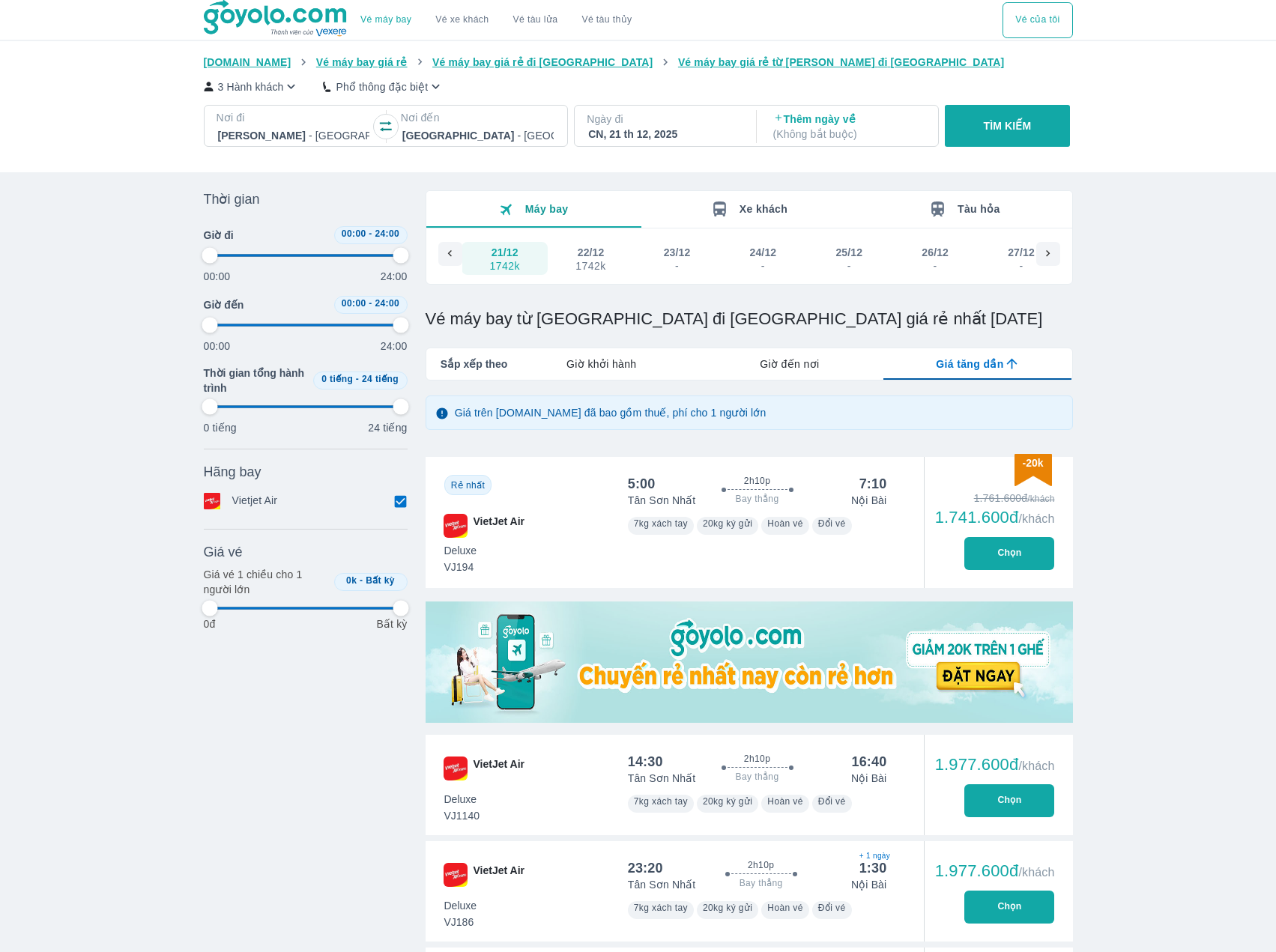
type input "97.9166666666667"
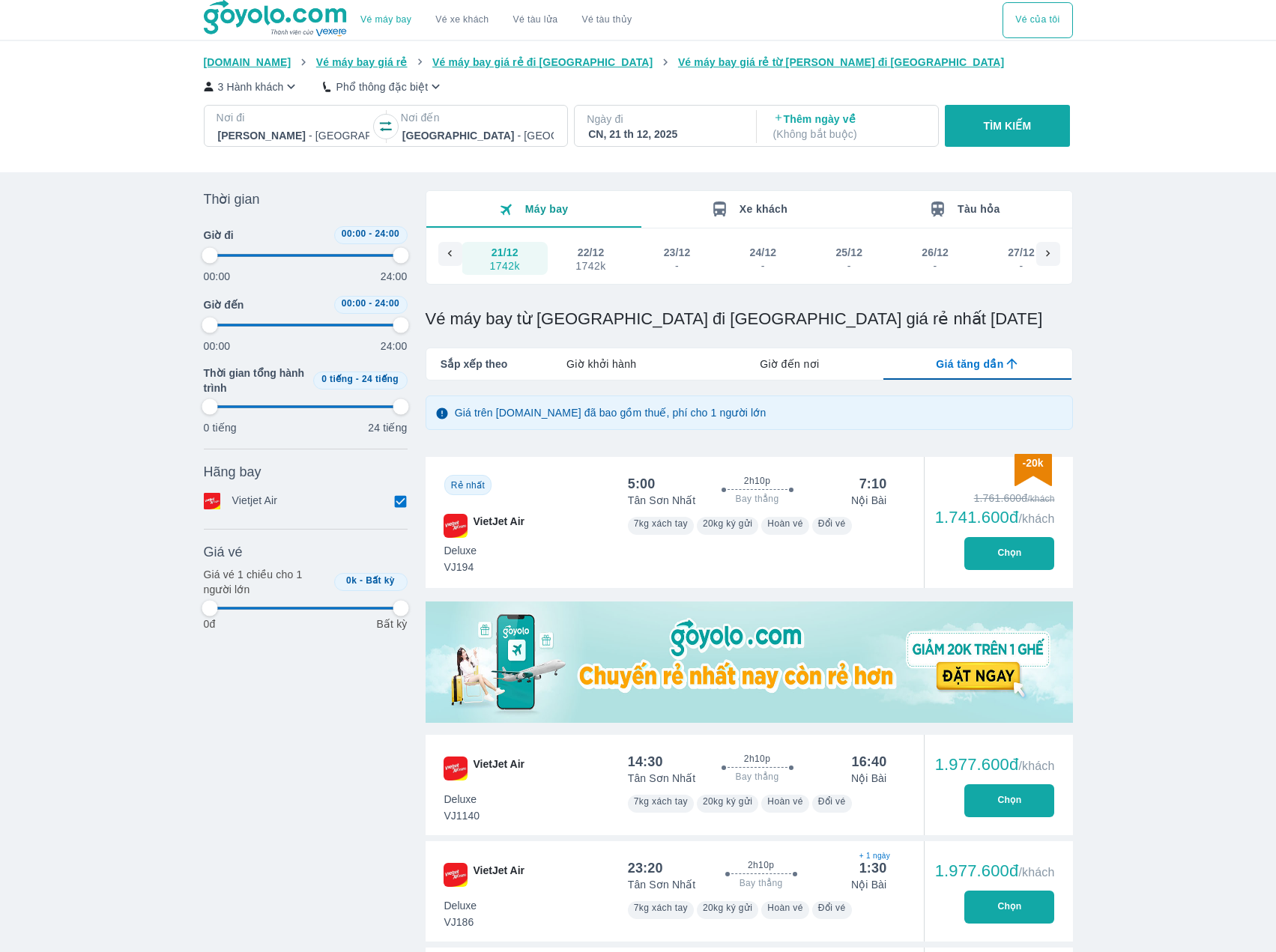
type input "97.9166666666667"
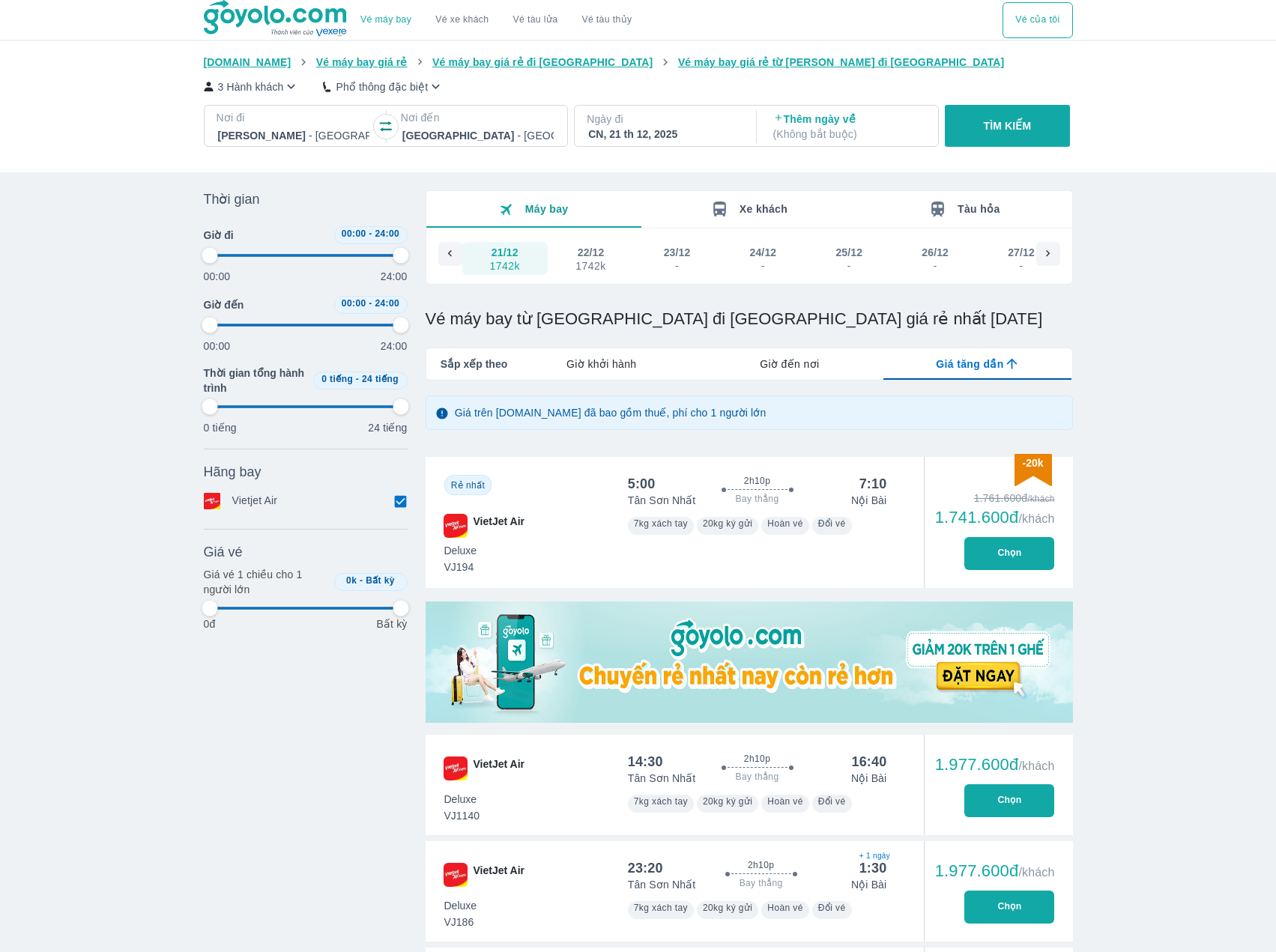
type input "97.9166666666667"
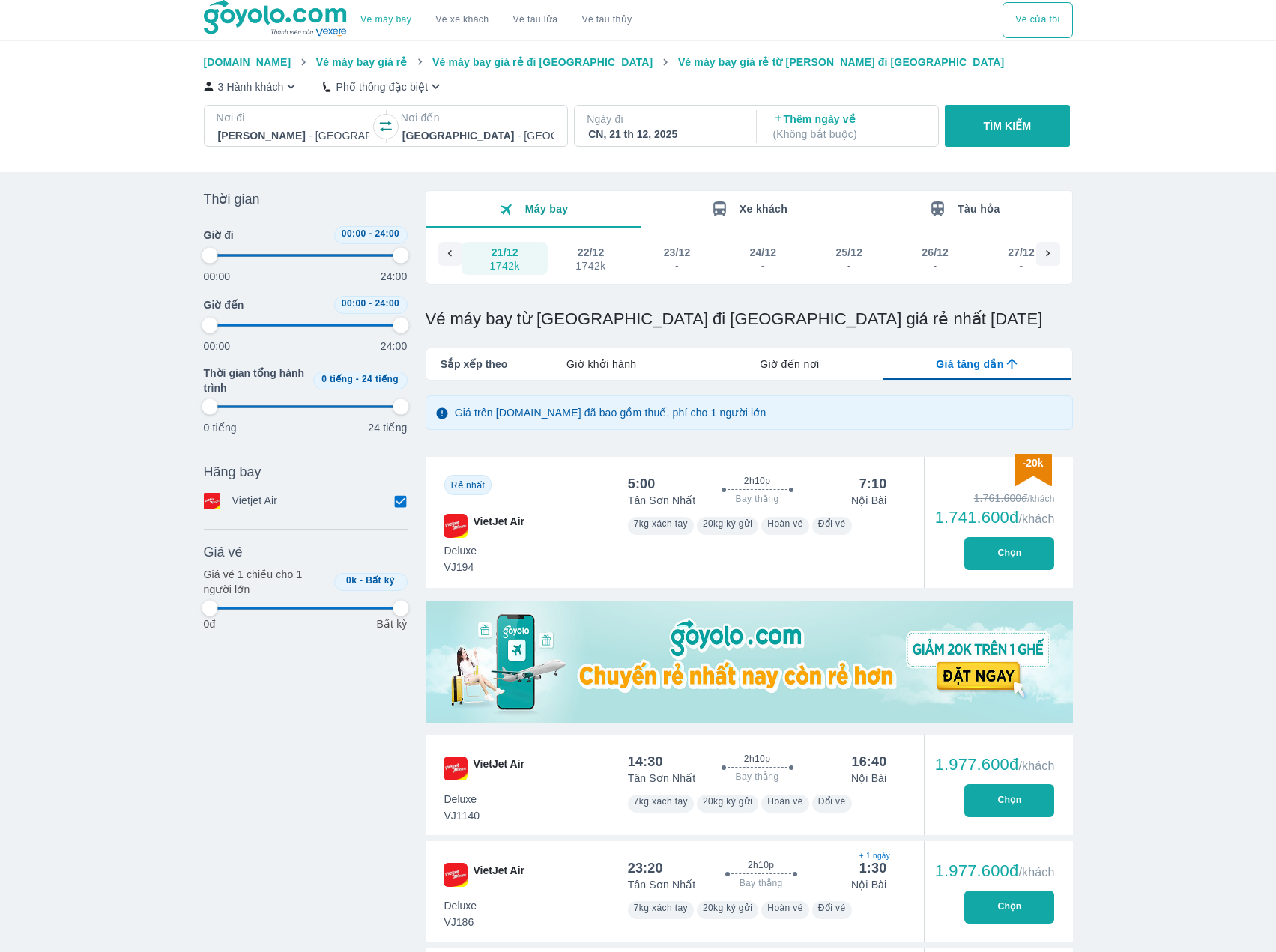
type input "97.9166666666667"
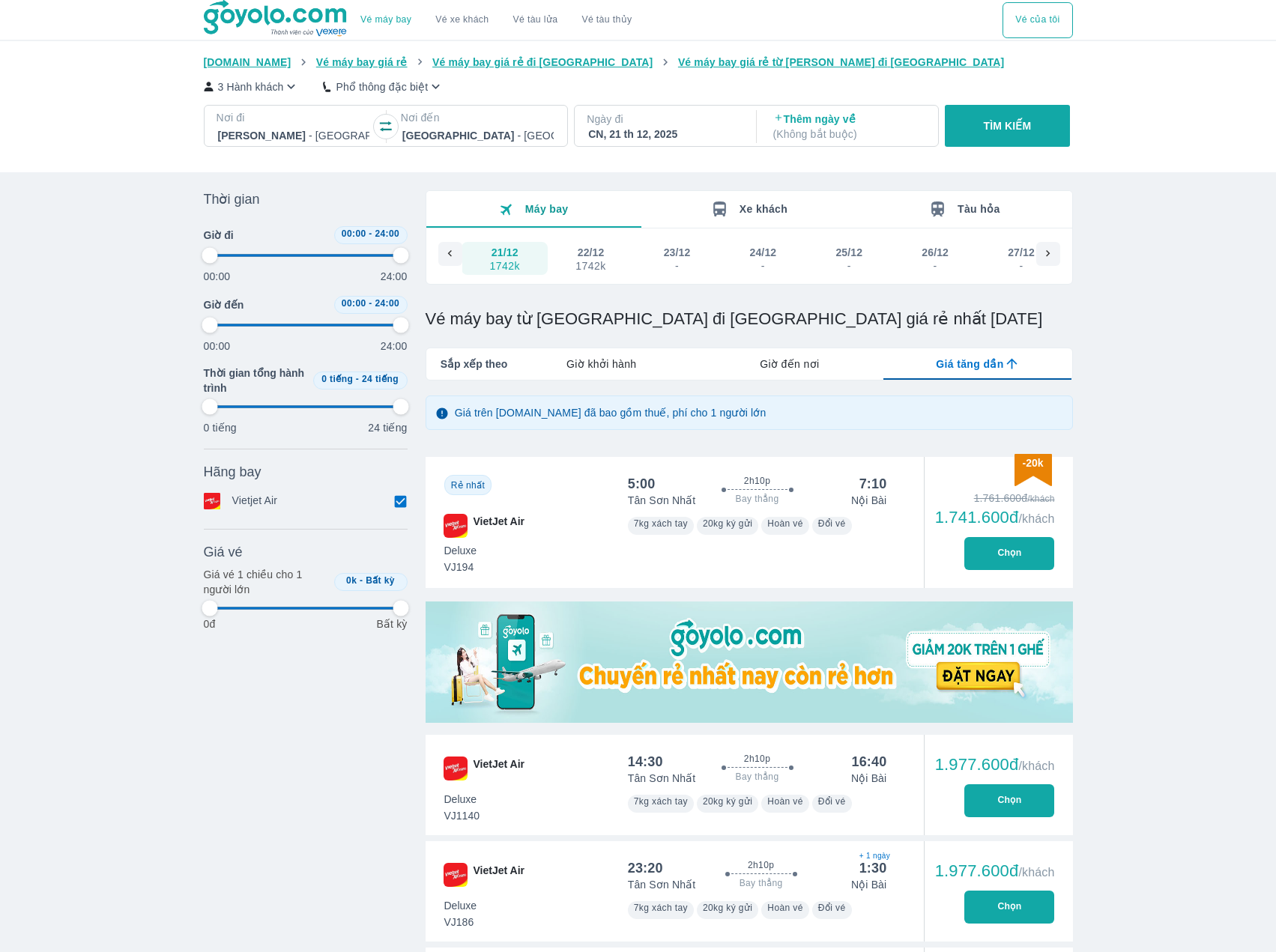
type input "97.9166666666667"
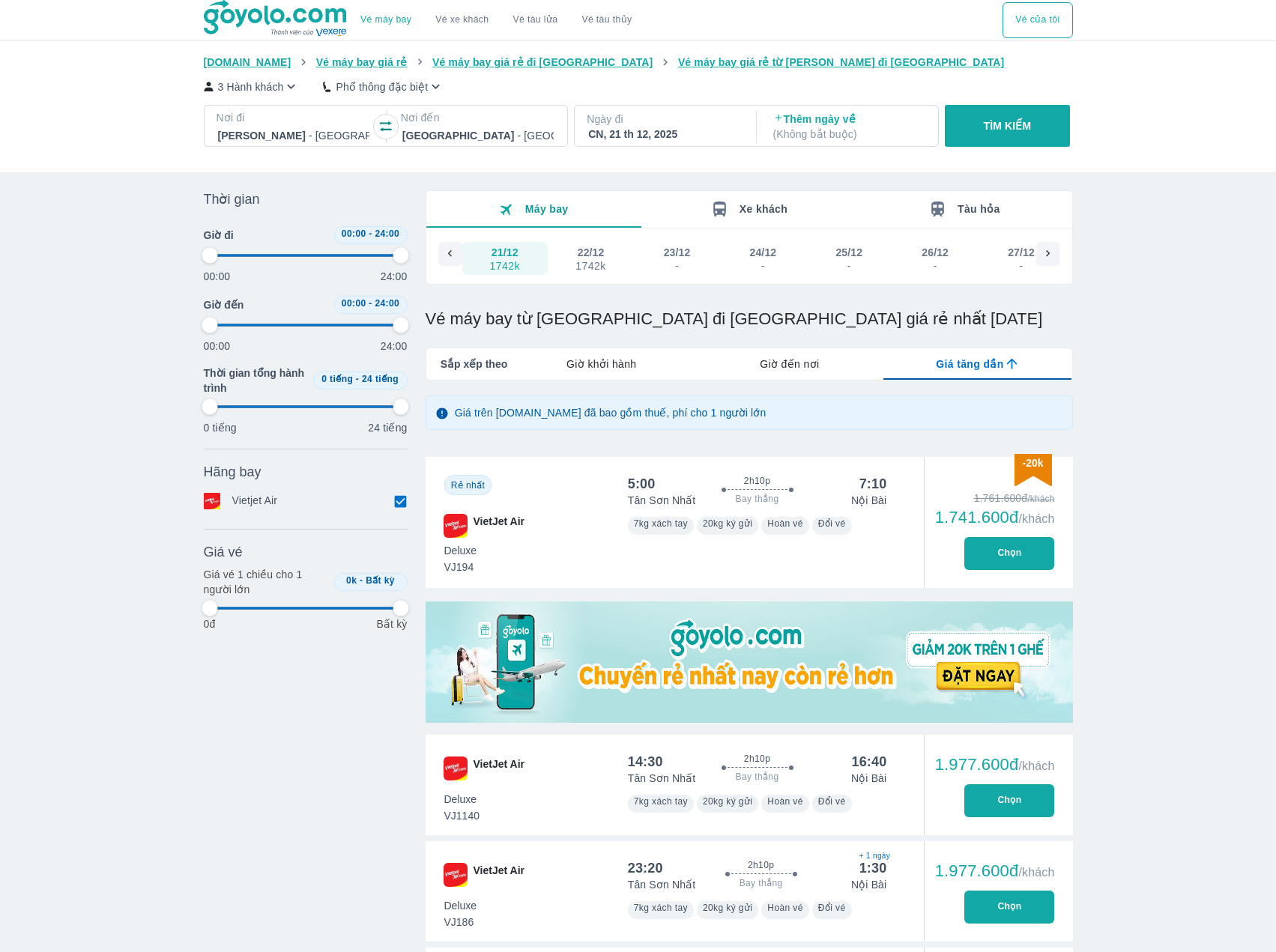
type input "97.9166666666667"
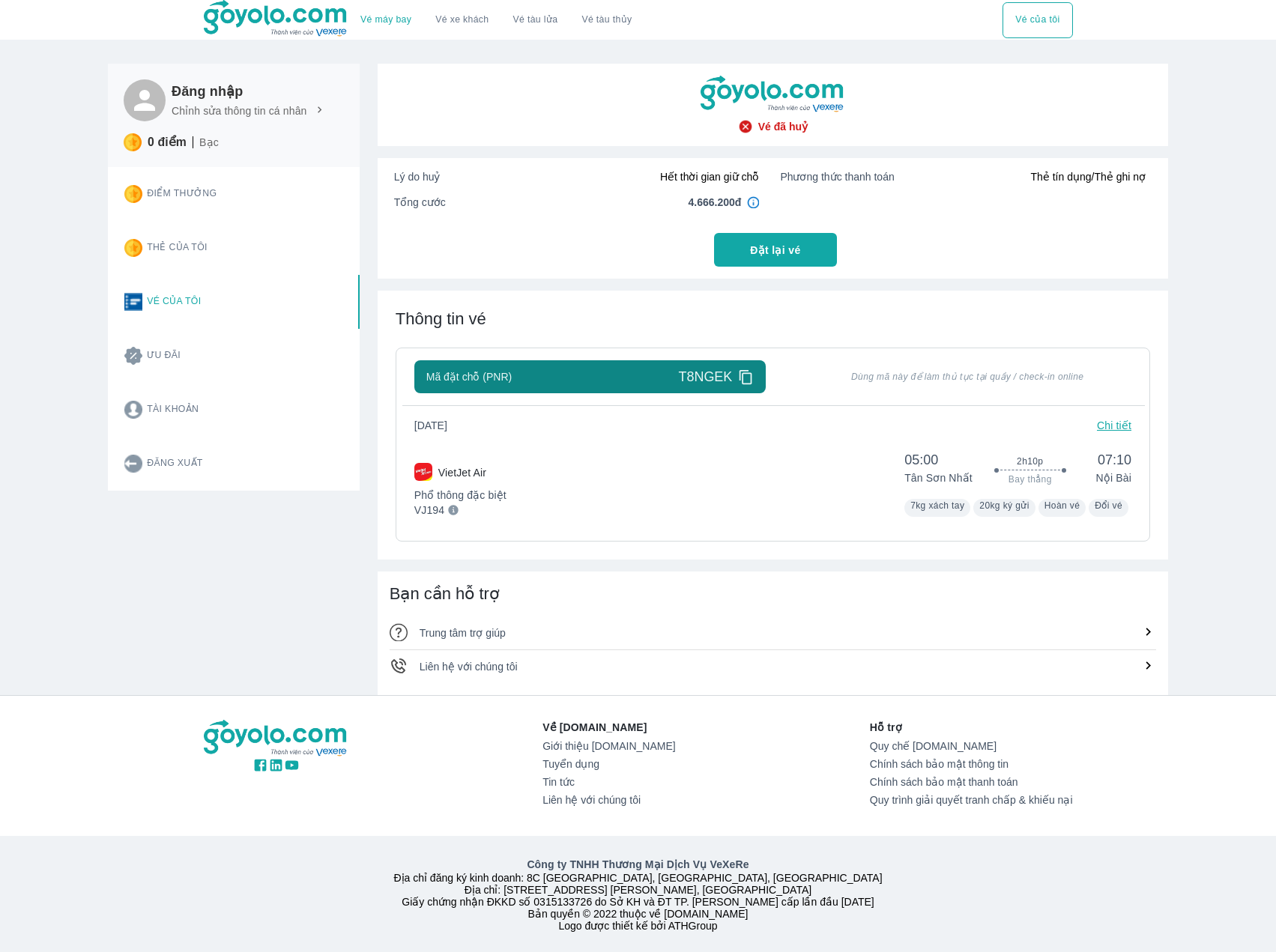
click at [749, 377] on icon at bounding box center [745, 376] width 15 height 15
click at [742, 381] on icon at bounding box center [746, 377] width 13 height 15
